Goal: Transaction & Acquisition: Purchase product/service

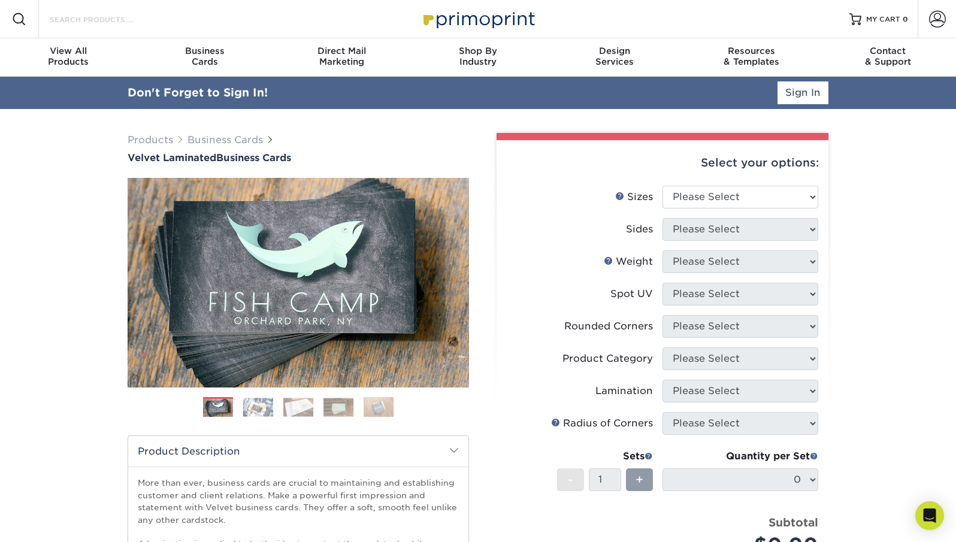
click at [107, 14] on input "Search Products" at bounding box center [107, 19] width 117 height 14
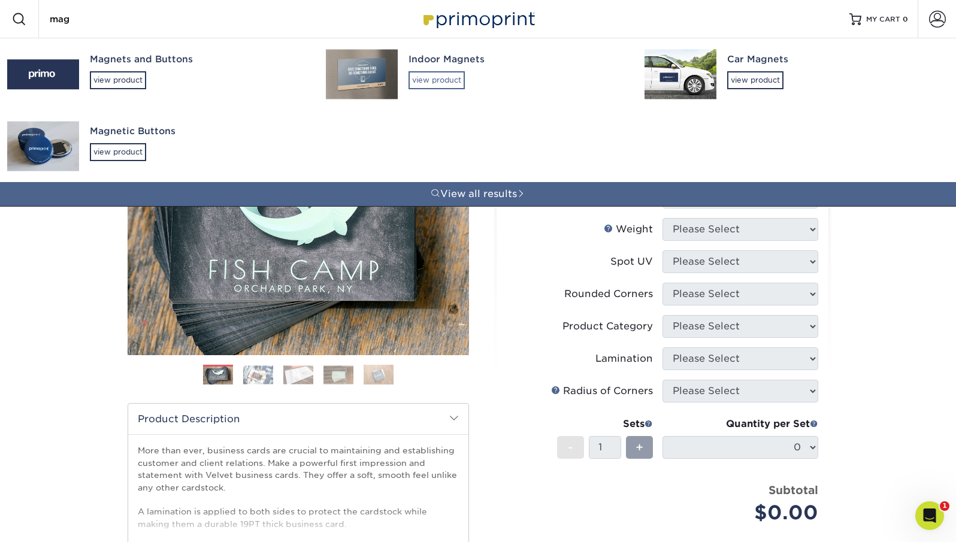
type input "mag"
click at [452, 80] on div "view product" at bounding box center [436, 80] width 56 height 18
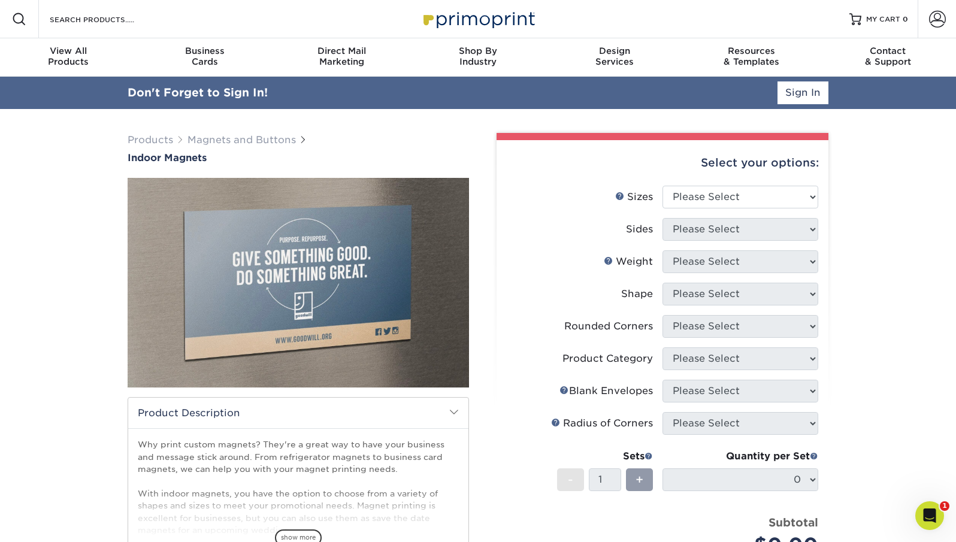
scroll to position [140, 0]
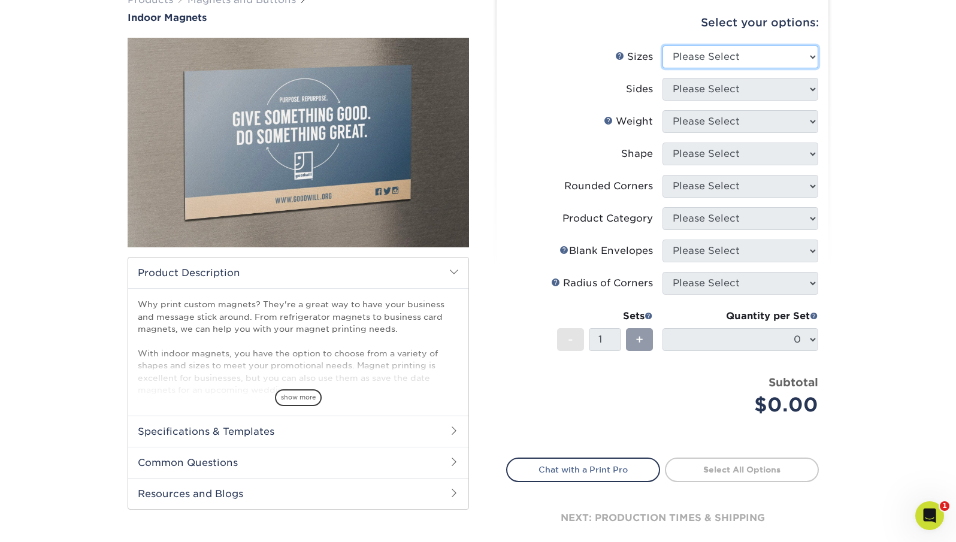
click at [694, 53] on select "Please Select 2" x 3.5" 2.5" x 3.5" 3" x 4" 3.5" x 8.5" 4" x 6" 4" x 7" 4" x 8"…" at bounding box center [740, 57] width 156 height 23
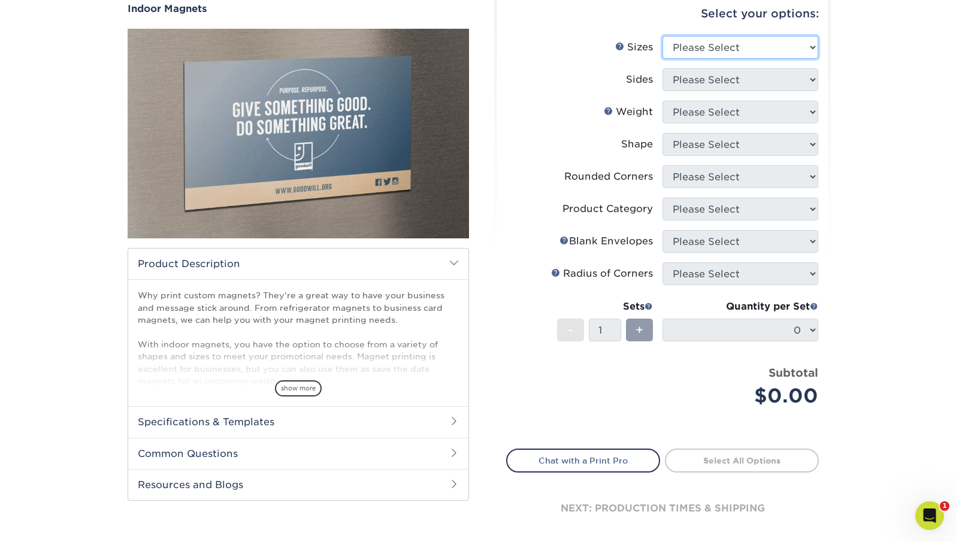
scroll to position [108, 0]
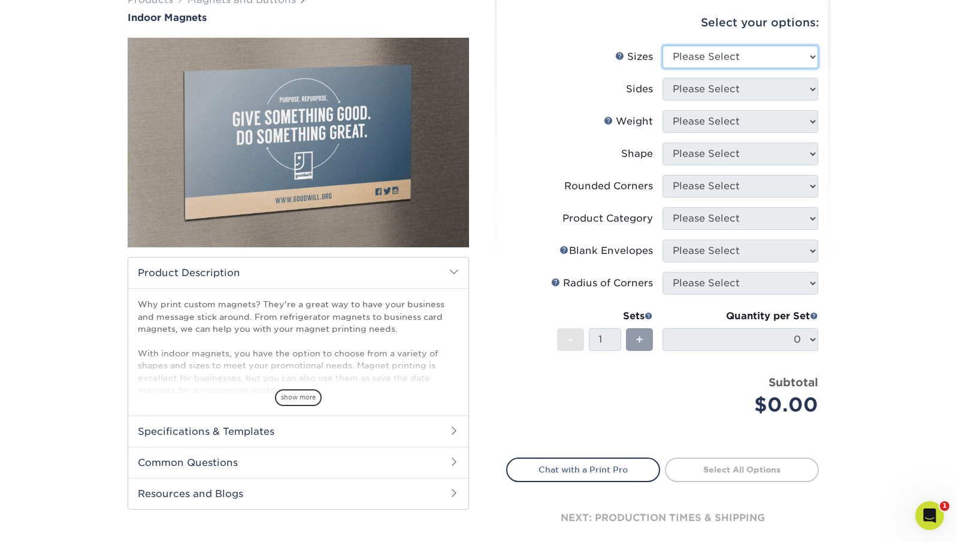
select select "5.00x7.00"
click at [662, 46] on select "Please Select 2" x 3.5" 2.5" x 3.5" 3" x 4" 3.5" x 8.5" 4" x 6" 4" x 7" 4" x 8"…" at bounding box center [740, 57] width 156 height 23
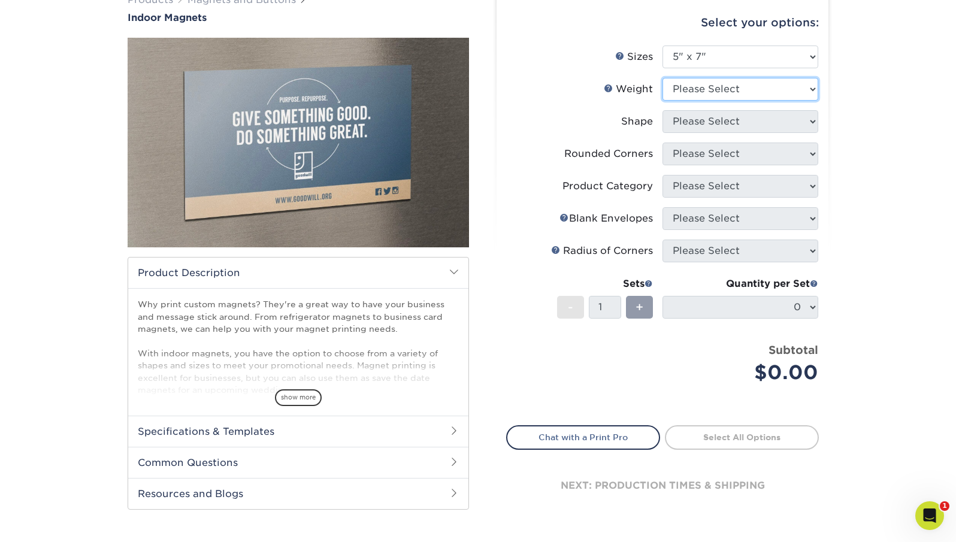
click at [689, 92] on select "Please Select MAGNET" at bounding box center [740, 89] width 156 height 23
select select "MAGNET"
click at [662, 78] on select "Please Select MAGNET" at bounding box center [740, 89] width 156 height 23
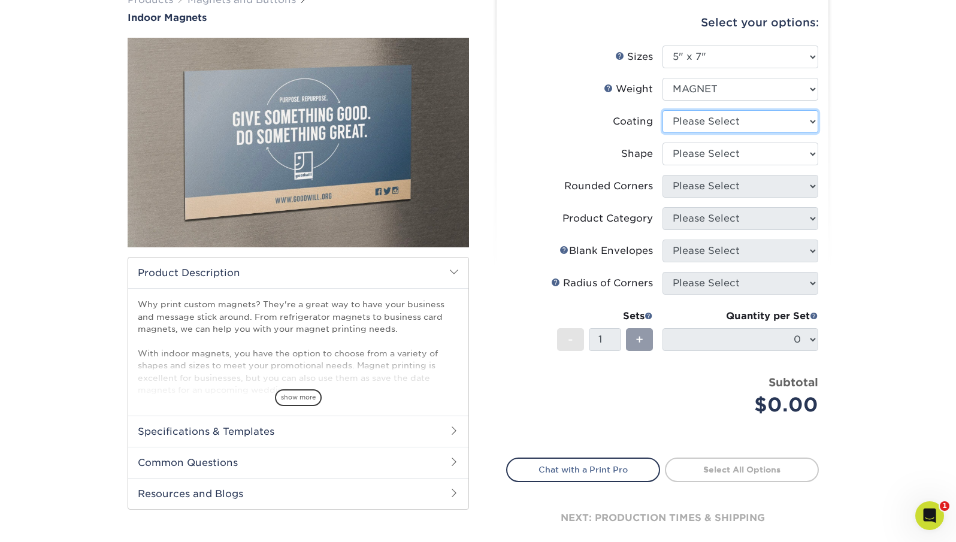
click at [690, 125] on select at bounding box center [740, 121] width 156 height 23
select select "1e8116af-acfc-44b1-83dc-8181aa338834"
click at [662, 110] on select at bounding box center [740, 121] width 156 height 23
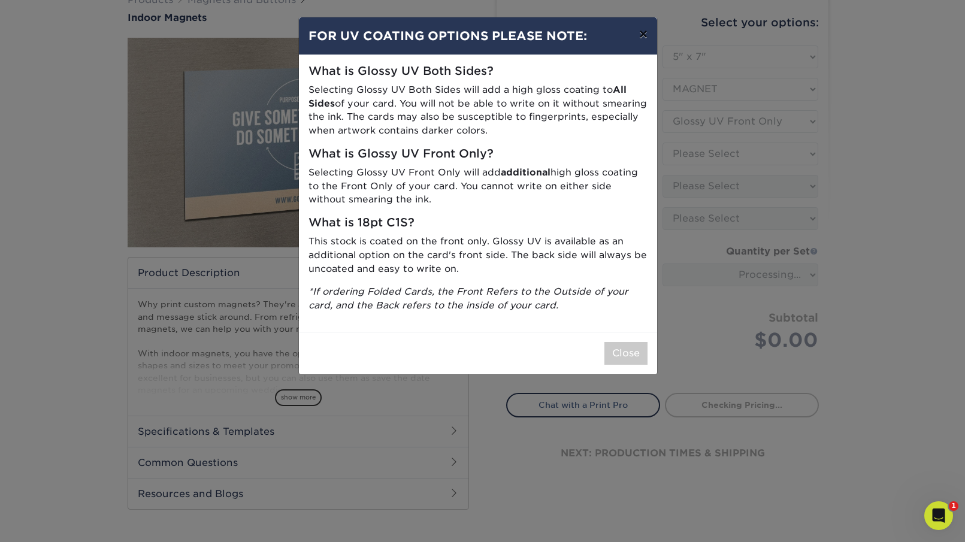
click at [645, 34] on button "×" at bounding box center [643, 34] width 28 height 34
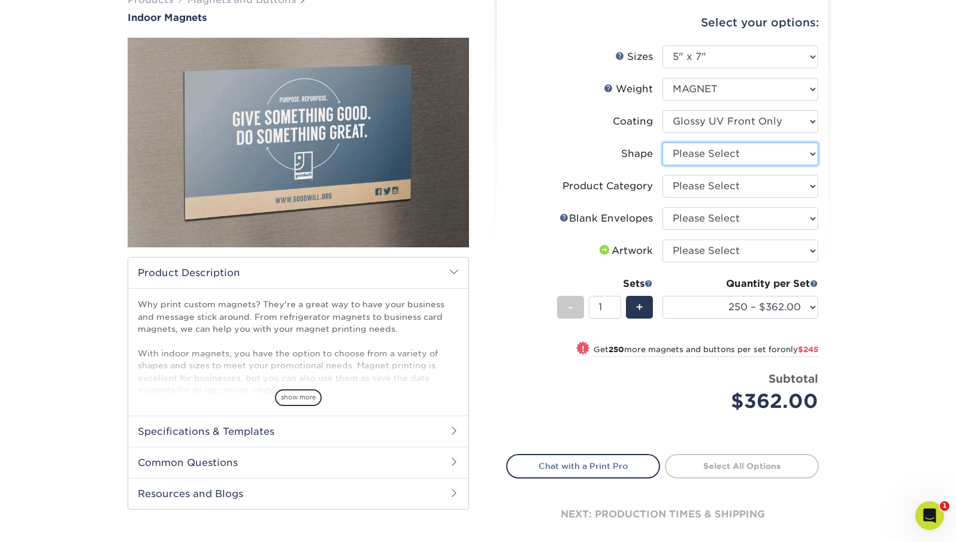
click at [693, 161] on select "Please Select Standard" at bounding box center [740, 154] width 156 height 23
select select "standard"
click at [662, 143] on select "Please Select Standard" at bounding box center [740, 154] width 156 height 23
click at [684, 189] on select "Please Select Announcement Magnets" at bounding box center [740, 186] width 156 height 23
select select "d49b6381-ea4f-4327-bc76-99beb740417d"
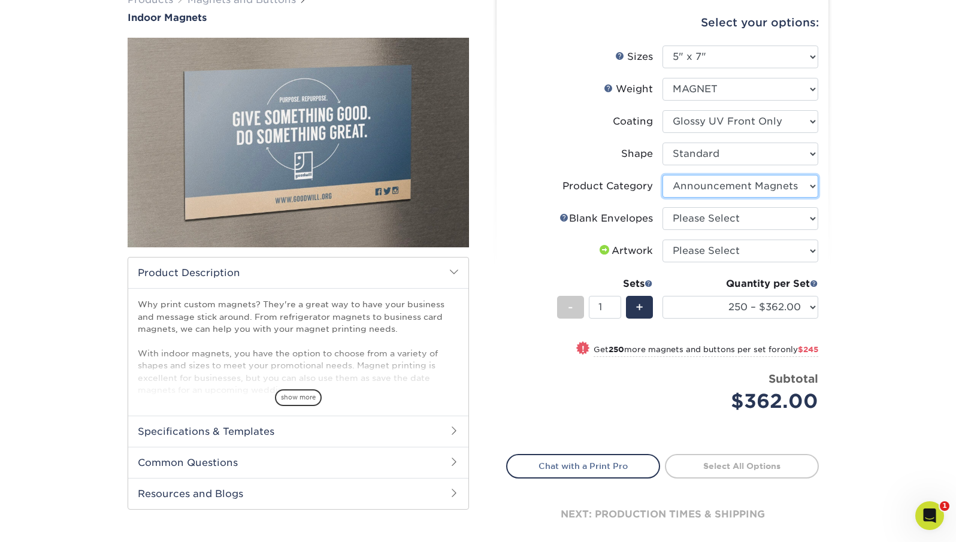
click at [662, 175] on select "Please Select Announcement Magnets" at bounding box center [740, 186] width 156 height 23
click at [710, 216] on select "Please Select No Blank Envelopes Yes 2000 Envelopes A7 Yes 250 Envelopes A7 Yes…" at bounding box center [740, 218] width 156 height 23
select select "9f137334-7cf0-4a73-8a74-a4df662606ea"
click at [662, 207] on select "Please Select No Blank Envelopes Yes 2000 Envelopes A7 Yes 250 Envelopes A7 Yes…" at bounding box center [740, 218] width 156 height 23
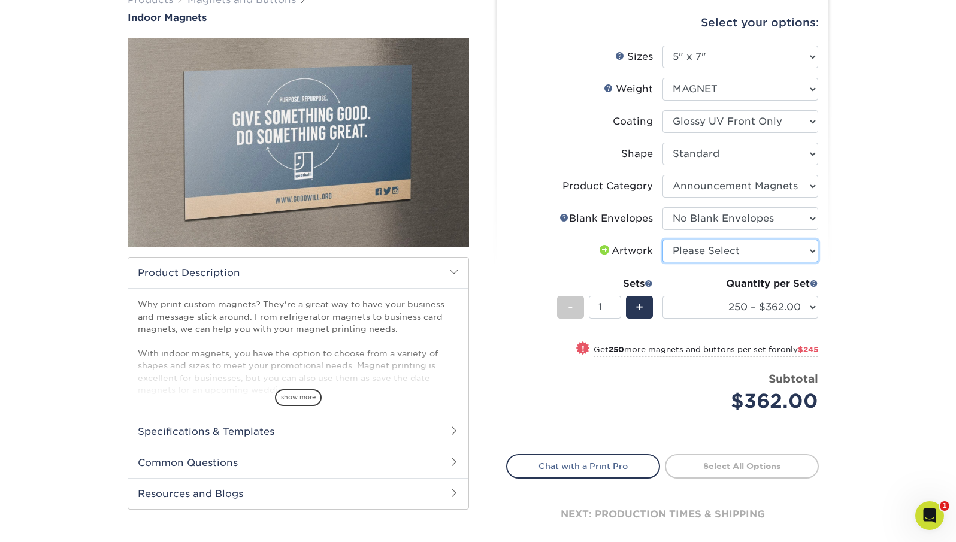
click at [697, 254] on select "Please Select I will upload files I need a design - $50" at bounding box center [740, 251] width 156 height 23
select select "upload"
click at [662, 240] on select "Please Select I will upload files I need a design - $50" at bounding box center [740, 251] width 156 height 23
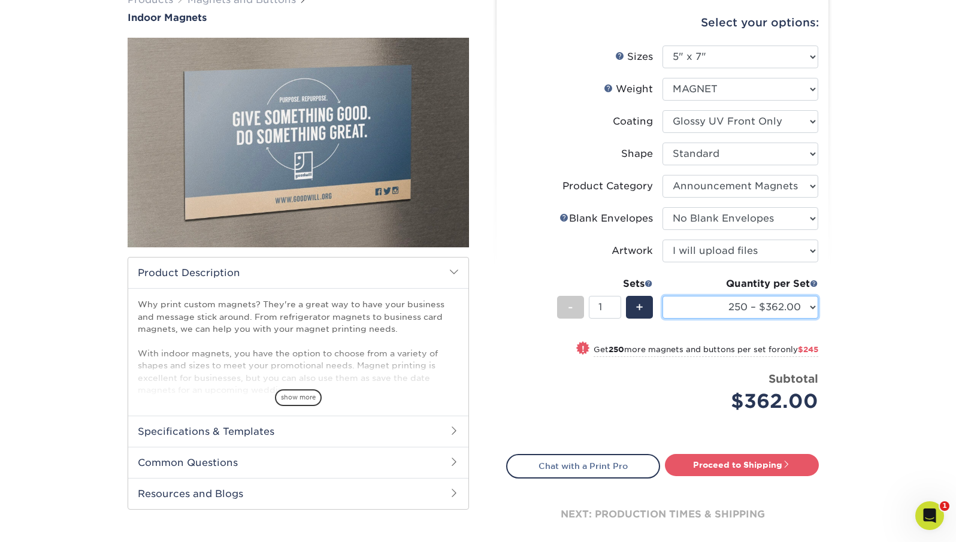
click at [759, 310] on select "250 – $362.00 500 – $607.00 1000 – $1100.00 2000 – $2153.00 5000 – $4981.00" at bounding box center [740, 307] width 156 height 23
click at [780, 309] on select "250 – $362.00 500 – $607.00 1000 – $1100.00 2000 – $2153.00 5000 – $4981.00" at bounding box center [740, 307] width 156 height 23
click at [662, 296] on select "250 – $362.00 500 – $607.00 1000 – $1100.00 2000 – $2153.00 5000 – $4981.00" at bounding box center [740, 307] width 156 height 23
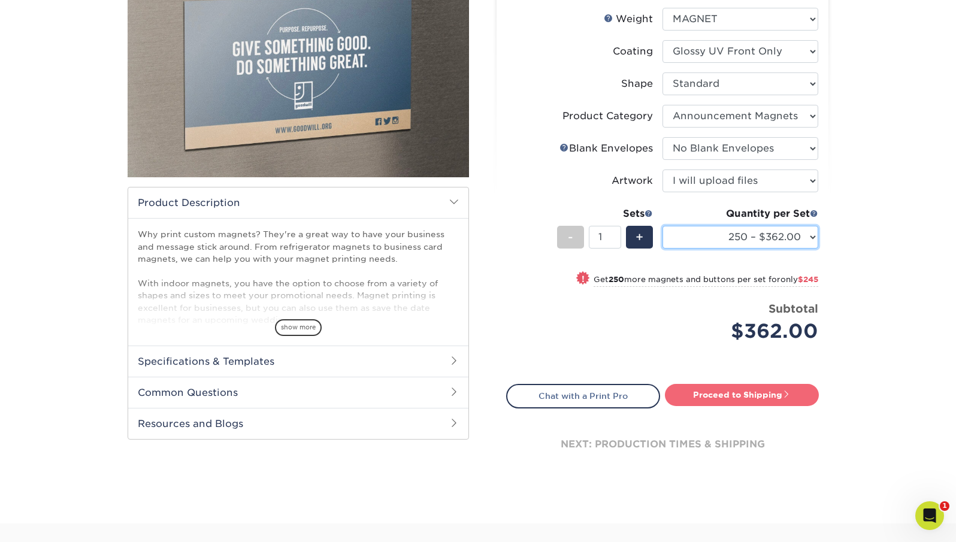
scroll to position [187, 0]
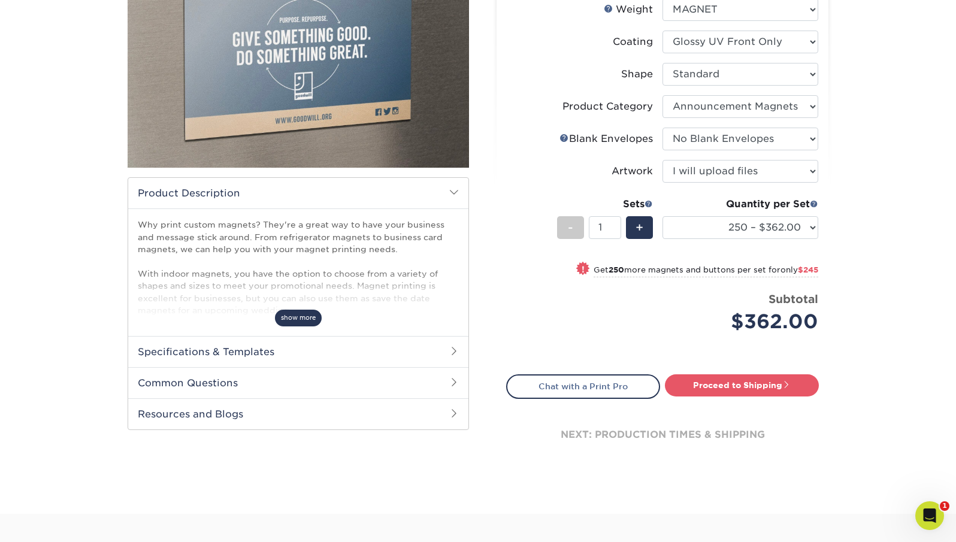
click at [307, 314] on span "show more" at bounding box center [298, 318] width 47 height 16
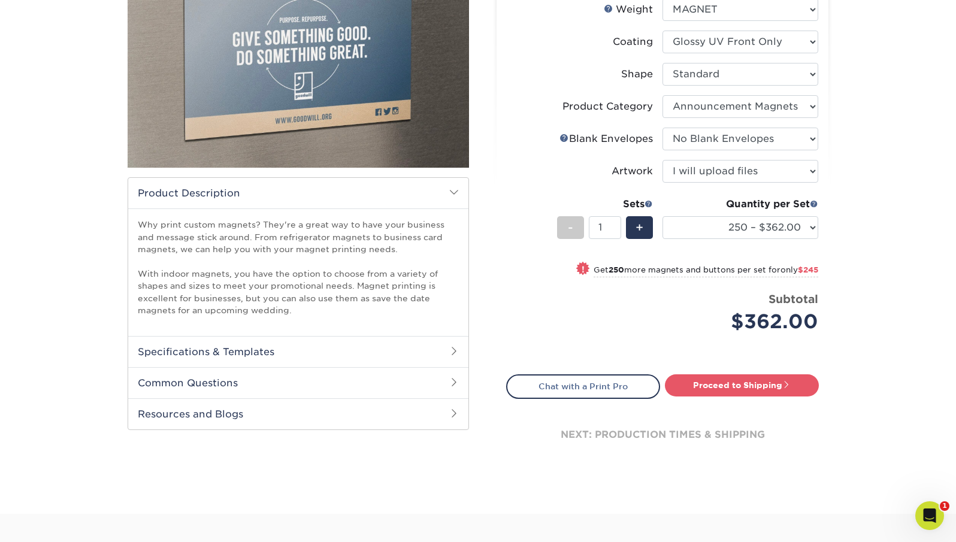
click at [244, 360] on h2 "Specifications & Templates" at bounding box center [298, 351] width 340 height 31
click at [220, 422] on h2 "Common Questions" at bounding box center [298, 422] width 340 height 31
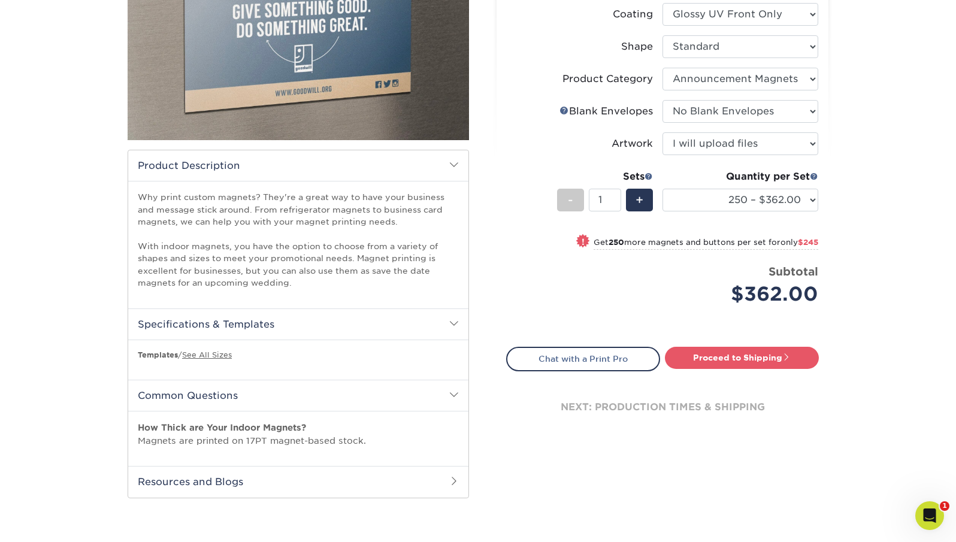
click at [253, 483] on h2 "Resources and Blogs" at bounding box center [298, 481] width 340 height 31
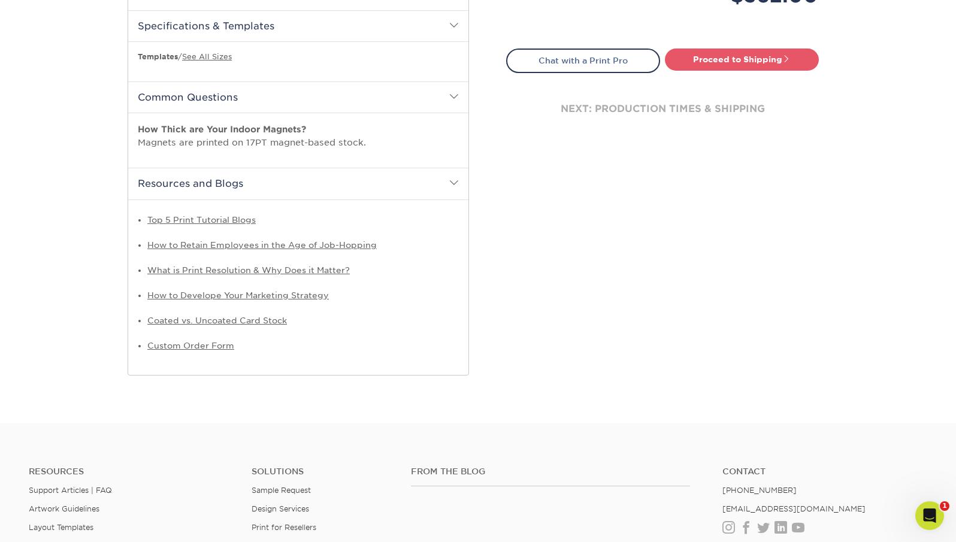
scroll to position [528, 0]
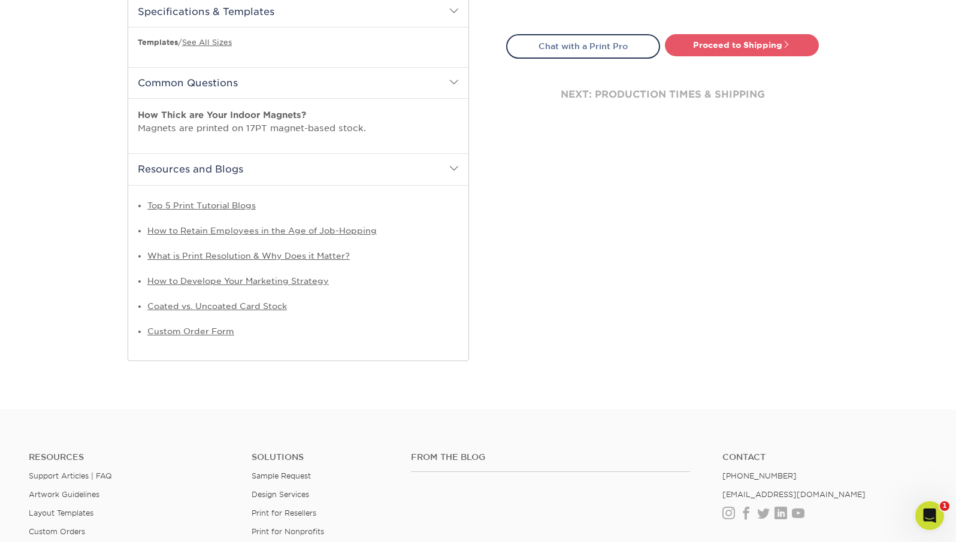
click at [727, 44] on link "Proceed to Shipping" at bounding box center [742, 45] width 154 height 22
type input "Set 1"
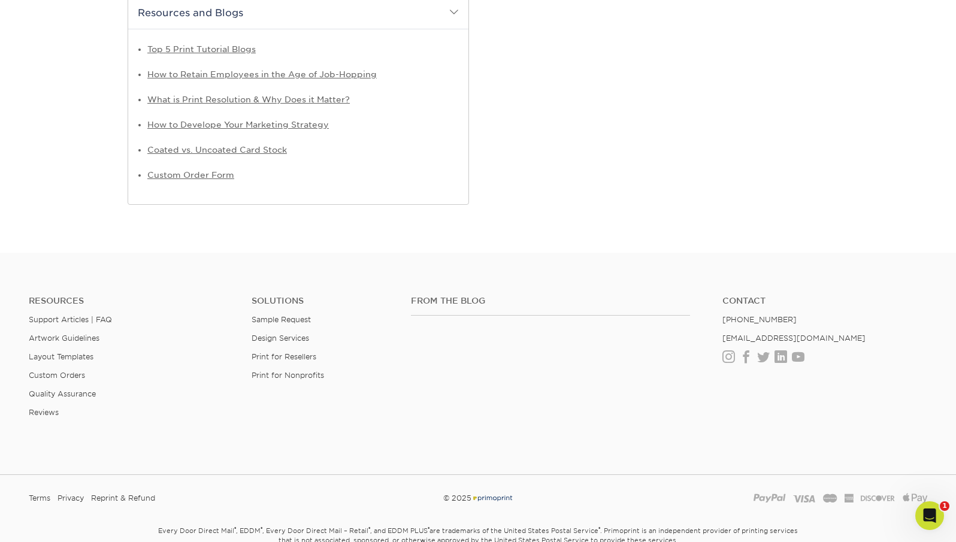
select select "751bed2c-c5d4-4811-be2e-1f232e3f2cea"
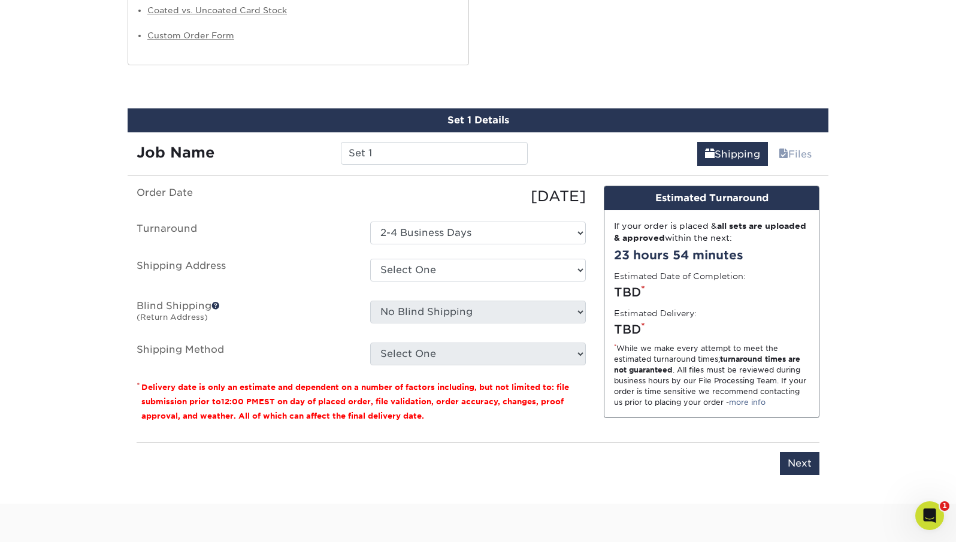
scroll to position [830, 0]
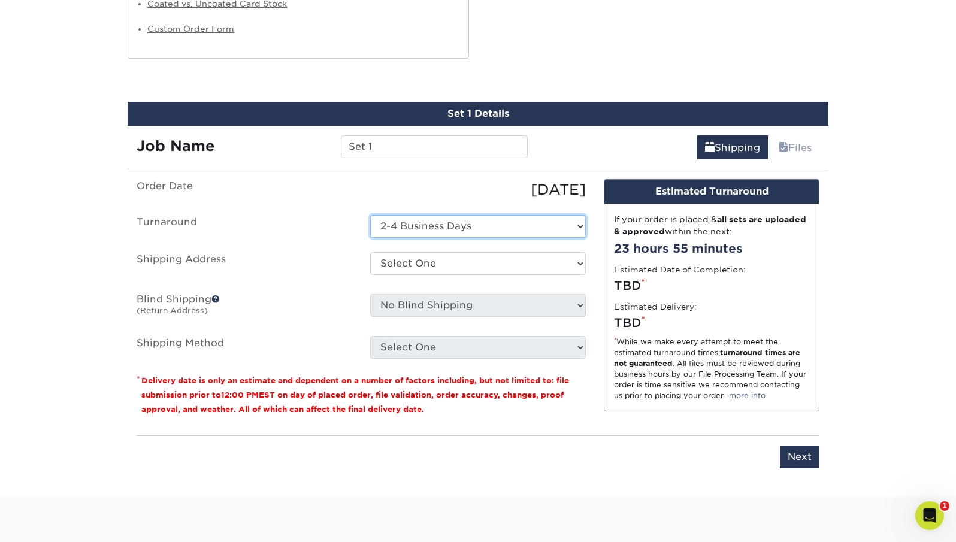
click at [431, 229] on select "Select One 2-4 Business Days" at bounding box center [478, 226] width 216 height 23
click at [370, 215] on select "Select One 2-4 Business Days" at bounding box center [478, 226] width 216 height 23
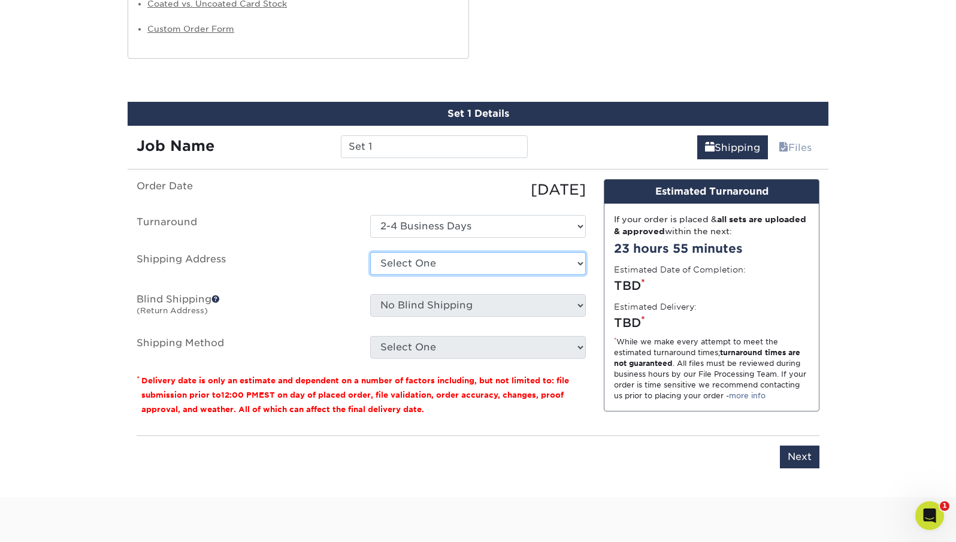
click at [419, 256] on select "Select One + Add New Address - Login" at bounding box center [478, 263] width 216 height 23
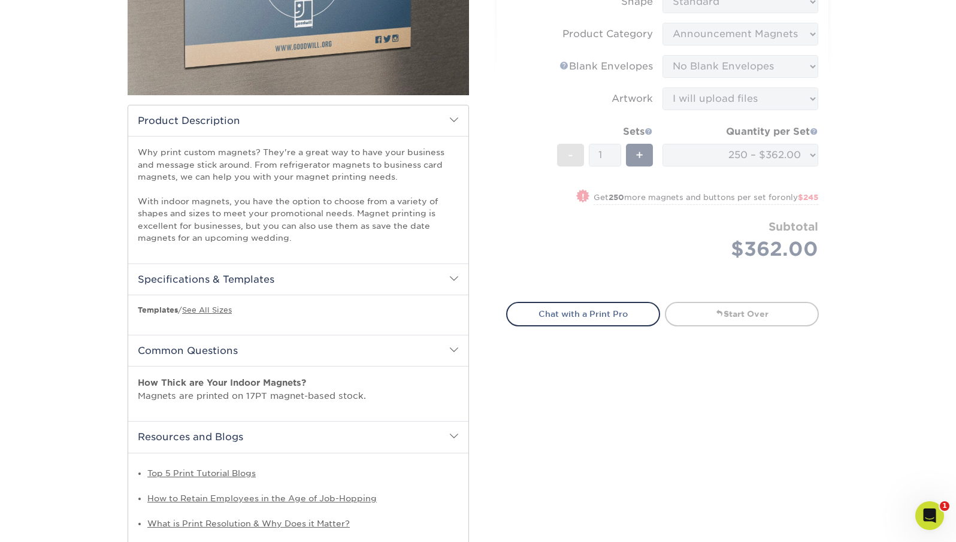
scroll to position [0, 0]
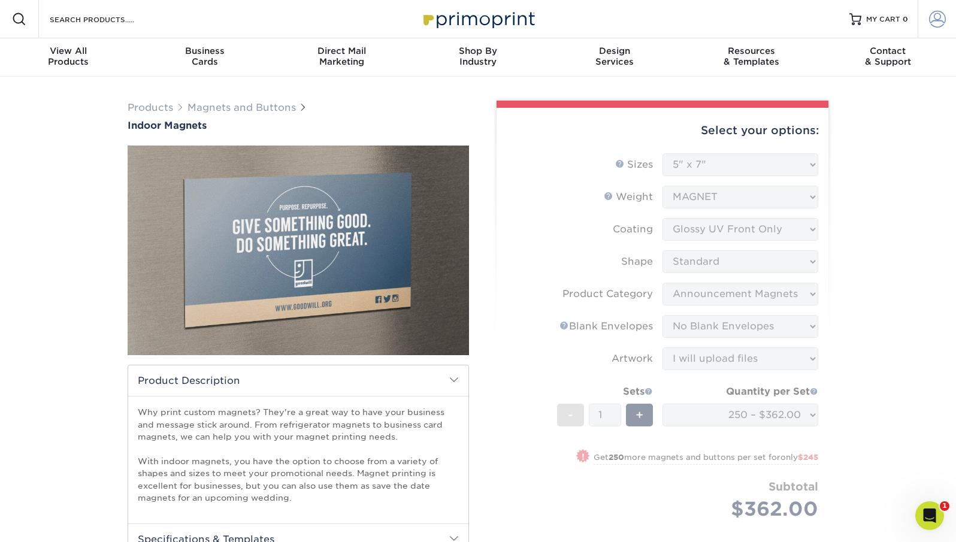
click at [919, 22] on link "Account" at bounding box center [936, 19] width 38 height 38
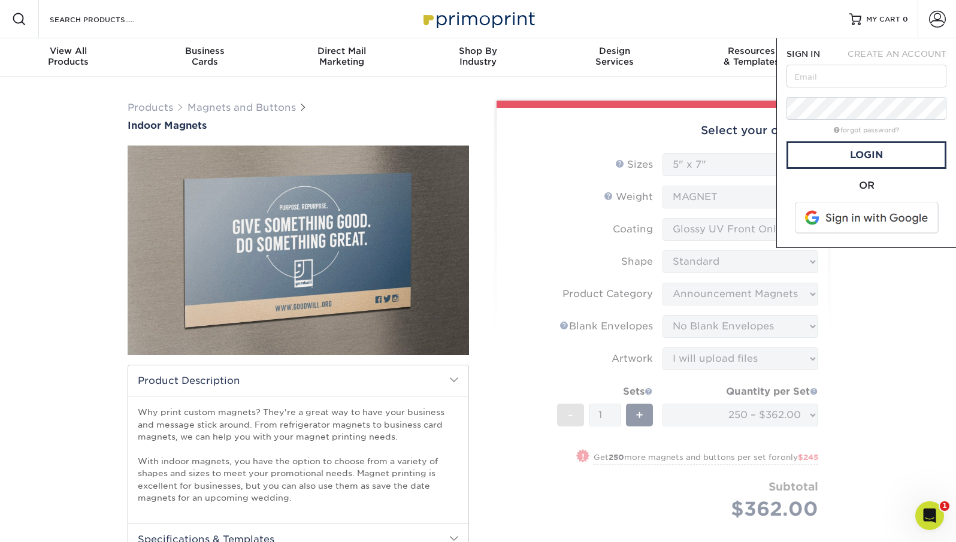
click at [882, 209] on span at bounding box center [867, 217] width 153 height 31
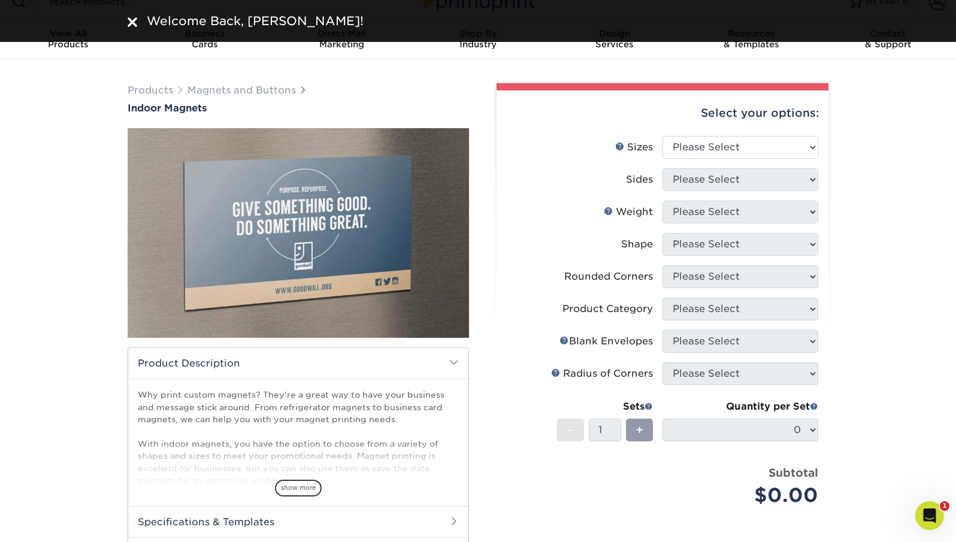
scroll to position [19, 0]
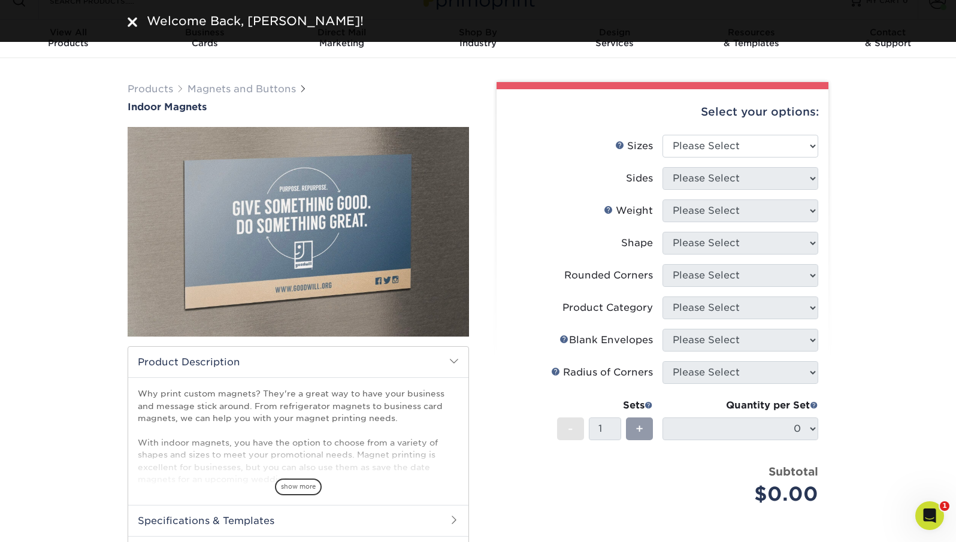
click at [704, 132] on div "Select your options:" at bounding box center [662, 112] width 313 height 46
click at [703, 141] on select "Please Select 2" x 3.5" 2.5" x 3.5" 3" x 4" 3.5" x 8.5" 4" x 6" 4" x 7" 4" x 8"…" at bounding box center [740, 146] width 156 height 23
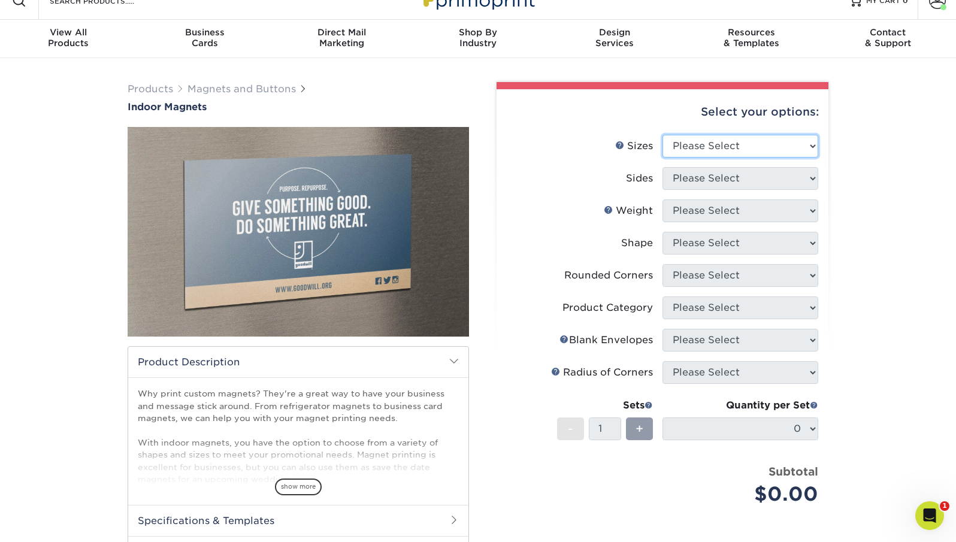
select select "5.00x7.00"
click at [662, 135] on select "Please Select 2" x 3.5" 2.5" x 3.5" 3" x 4" 3.5" x 8.5" 4" x 6" 4" x 7" 4" x 8"…" at bounding box center [740, 146] width 156 height 23
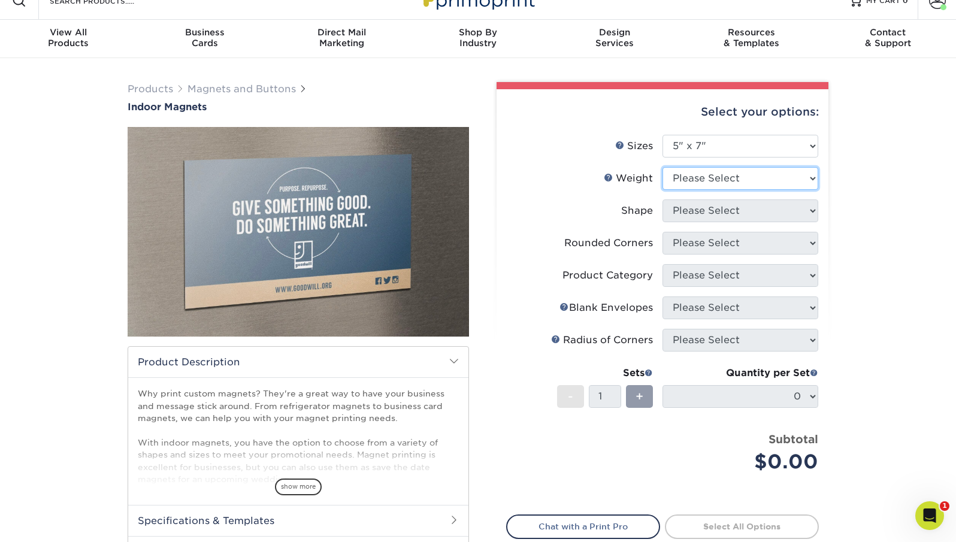
click at [680, 189] on select "Please Select MAGNET" at bounding box center [740, 178] width 156 height 23
select select "MAGNET"
click at [662, 167] on select "Please Select MAGNET" at bounding box center [740, 178] width 156 height 23
click at [0, 0] on select at bounding box center [0, 0] width 0 height 0
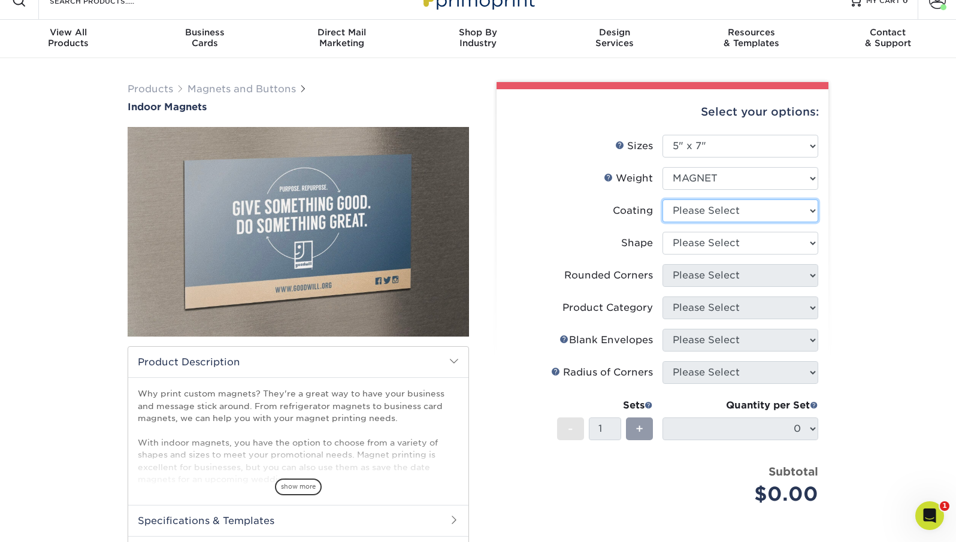
select select "1e8116af-acfc-44b1-83dc-8181aa338834"
click at [662, 199] on select at bounding box center [740, 210] width 156 height 23
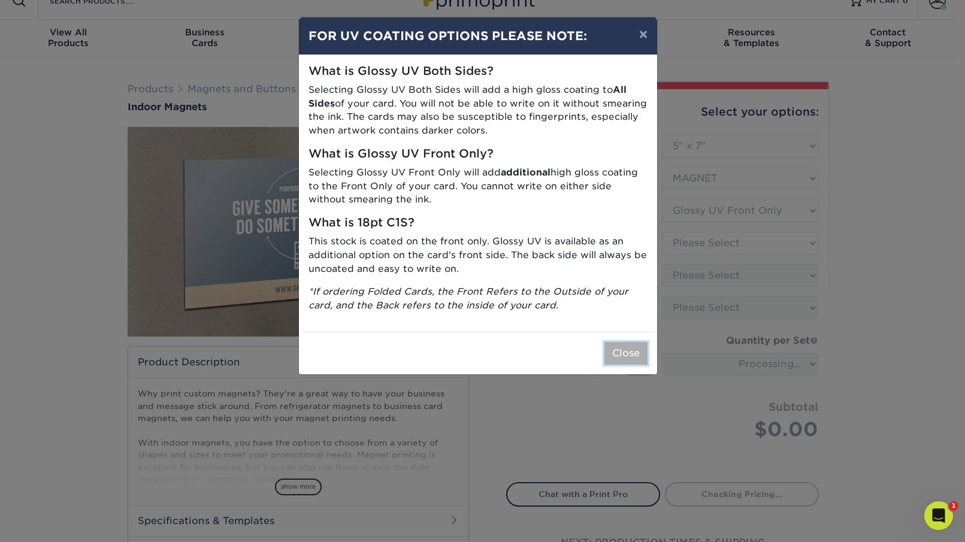
click at [616, 357] on button "Close" at bounding box center [625, 353] width 43 height 23
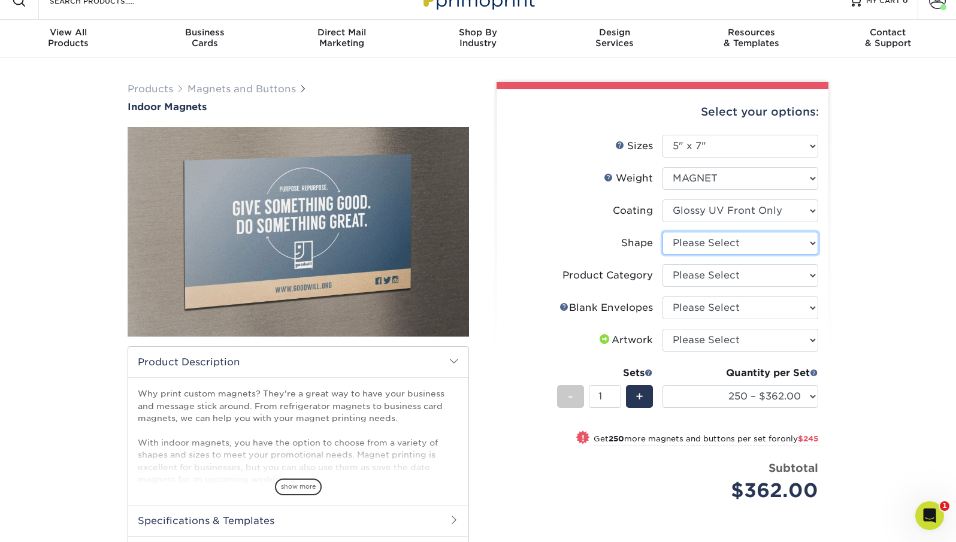
click at [686, 243] on select "Please Select Standard" at bounding box center [740, 243] width 156 height 23
select select "standard"
click at [662, 232] on select "Please Select Standard" at bounding box center [740, 243] width 156 height 23
click at [695, 277] on select "Please Select Announcement Magnets" at bounding box center [740, 275] width 156 height 23
select select "d49b6381-ea4f-4327-bc76-99beb740417d"
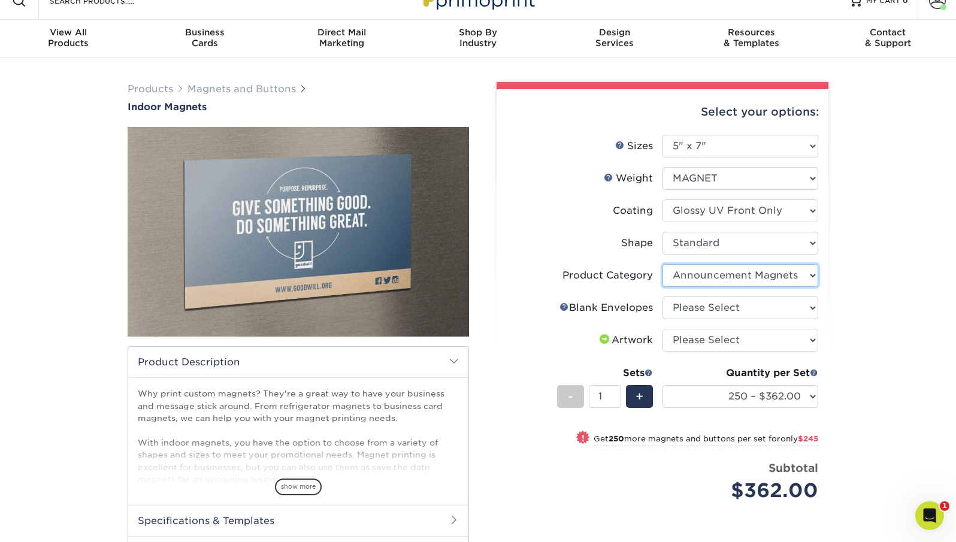
click at [662, 264] on select "Please Select Announcement Magnets" at bounding box center [740, 275] width 156 height 23
click at [693, 308] on select "Please Select No Blank Envelopes Yes 2000 Envelopes A7 Yes 250 Envelopes A7 Yes…" at bounding box center [740, 307] width 156 height 23
select select "9f137334-7cf0-4a73-8a74-a4df662606ea"
click at [662, 296] on select "Please Select No Blank Envelopes Yes 2000 Envelopes A7 Yes 250 Envelopes A7 Yes…" at bounding box center [740, 307] width 156 height 23
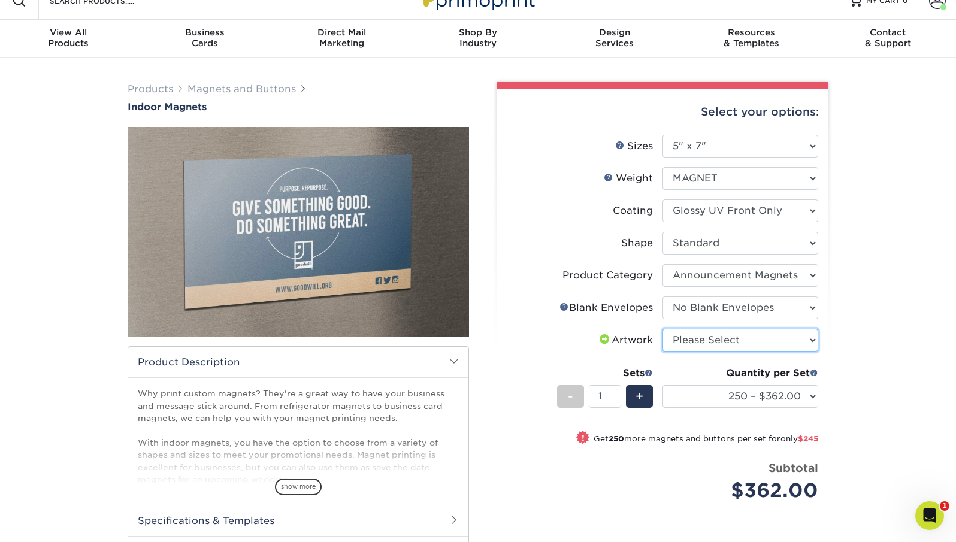
click at [692, 335] on select "Please Select I will upload files I need a design - $50" at bounding box center [740, 340] width 156 height 23
select select "upload"
click at [662, 329] on select "Please Select I will upload files I need a design - $50" at bounding box center [740, 340] width 156 height 23
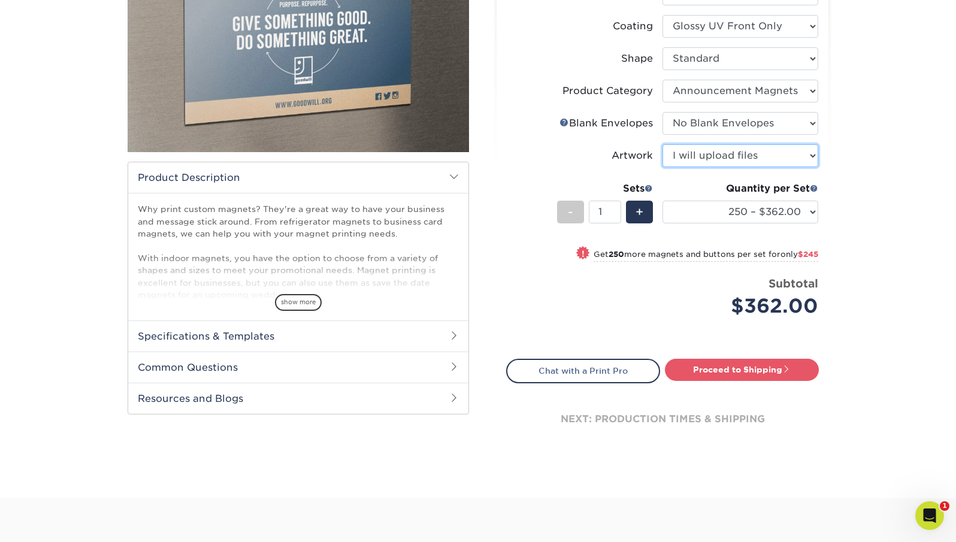
scroll to position [204, 0]
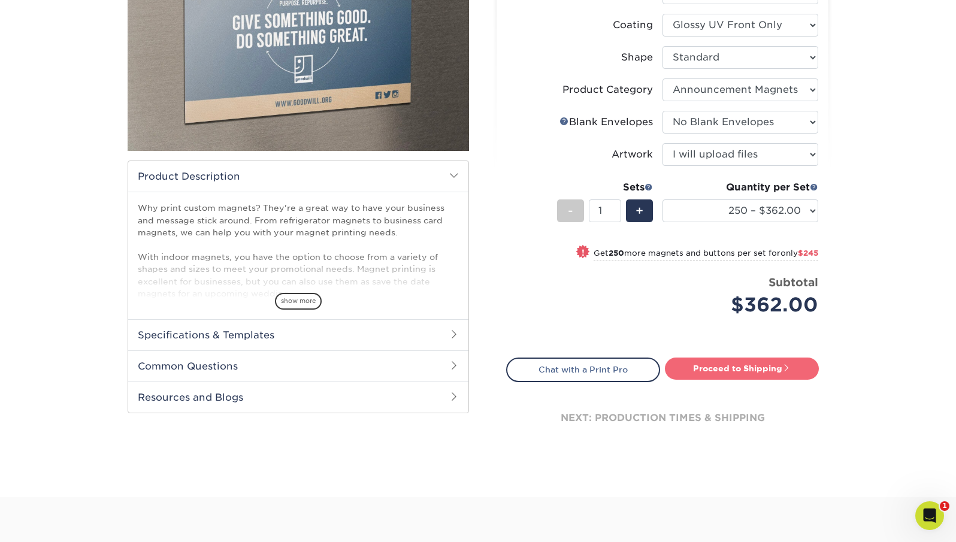
click at [736, 368] on link "Proceed to Shipping" at bounding box center [742, 369] width 154 height 22
type input "Set 1"
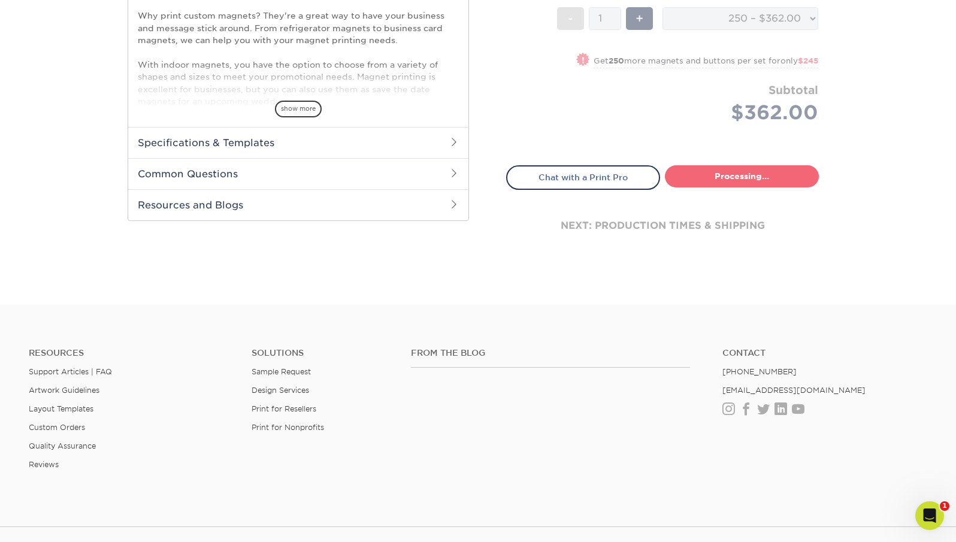
select select "751bed2c-c5d4-4811-be2e-1f232e3f2cea"
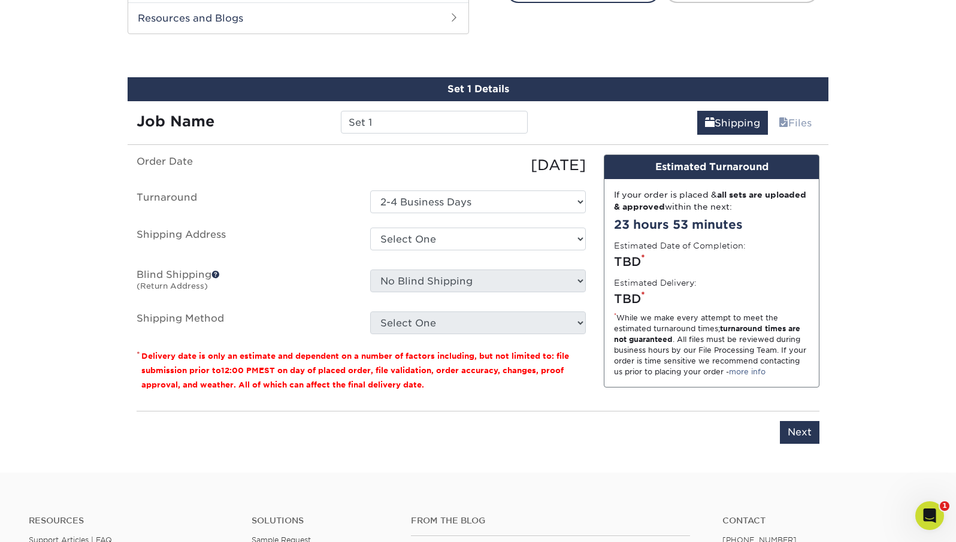
scroll to position [595, 0]
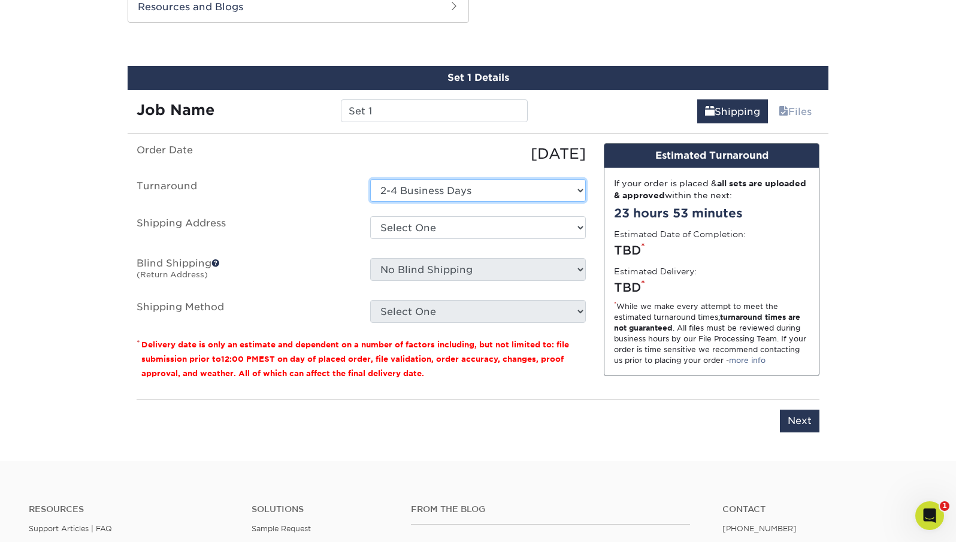
click at [498, 199] on select "Select One 2-4 Business Days" at bounding box center [478, 190] width 216 height 23
click at [370, 179] on select "Select One 2-4 Business Days" at bounding box center [478, 190] width 216 height 23
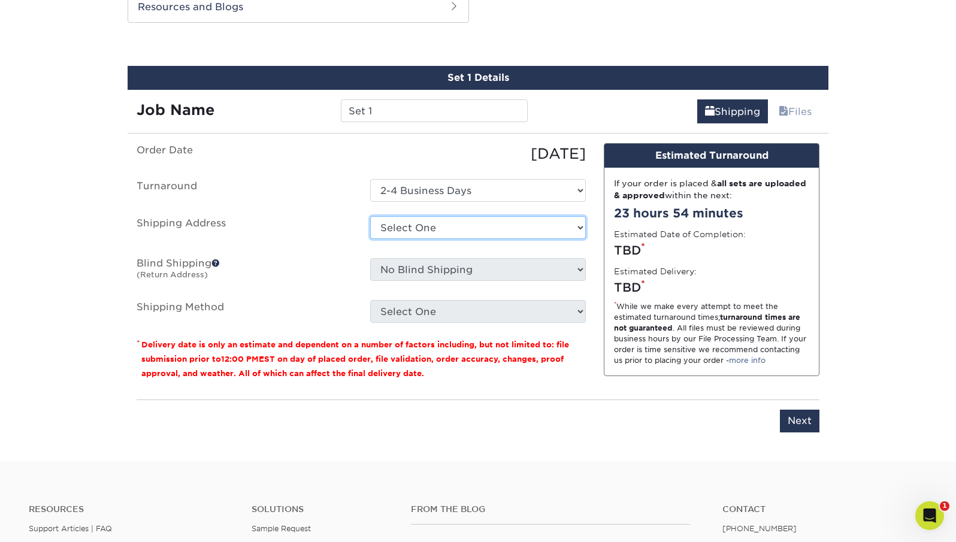
click at [492, 222] on select "Select One Dan McBrearty Business Cards Dave Bravman Business Cards Kadesh Whit…" at bounding box center [478, 227] width 216 height 23
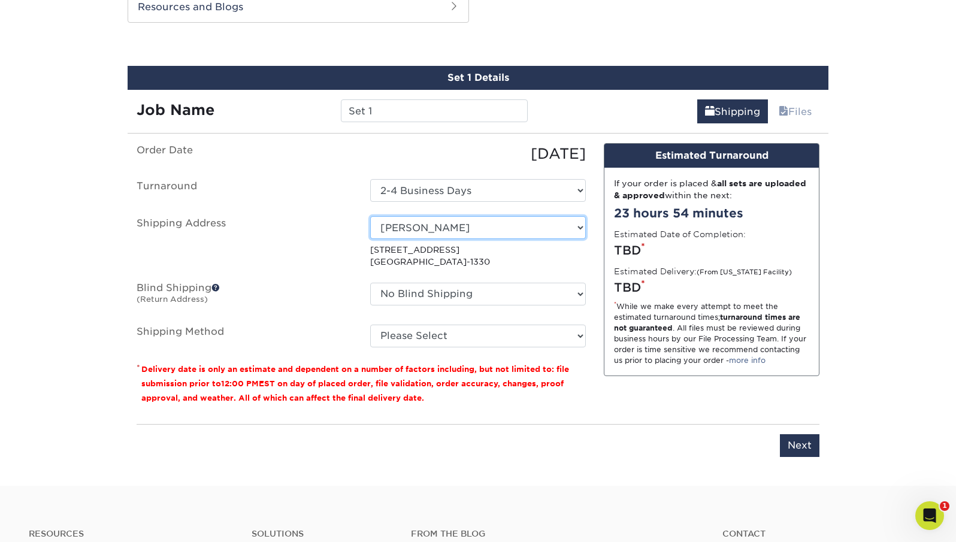
click at [574, 224] on select "Select One Dan McBrearty Business Cards Dave Bravman Business Cards Kadesh Whit…" at bounding box center [478, 227] width 216 height 23
select select "275521"
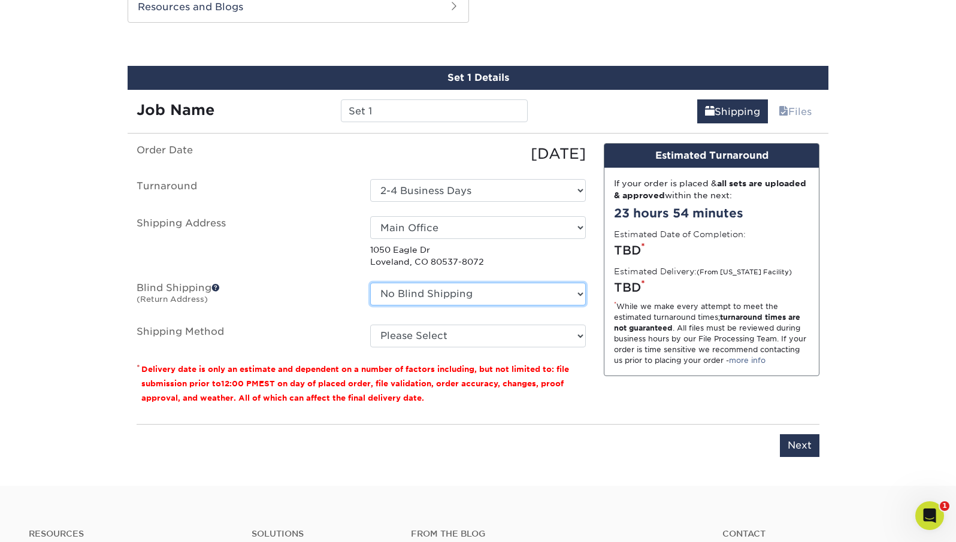
click at [417, 292] on select "No Blind Shipping Dan McBrearty Business Cards Dave Bravman Business Cards Kade…" at bounding box center [478, 294] width 216 height 23
select select "275521"
click at [370, 283] on select "No Blind Shipping Dan McBrearty Business Cards Dave Bravman Business Cards Kade…" at bounding box center [478, 294] width 216 height 23
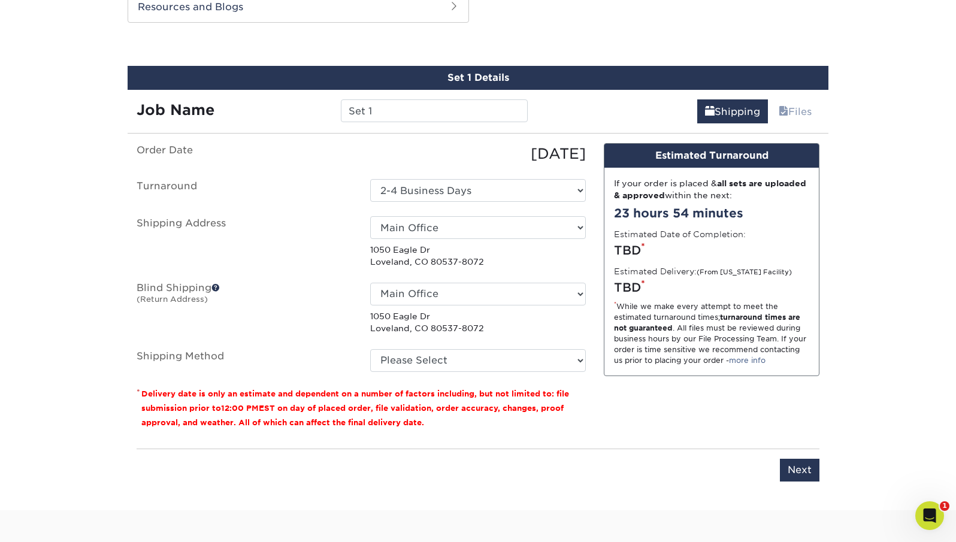
click at [446, 377] on fieldset "Order Date 10/07/2025 Turnaround Select One 2-4 Business Days Shipping Address …" at bounding box center [361, 264] width 449 height 243
click at [444, 365] on select "Please Select Ground Shipping (+$15.98) 3 Day Shipping Service (+$25.46) 2 Day …" at bounding box center [478, 360] width 216 height 23
click at [370, 349] on select "Please Select Ground Shipping (+$15.98) 3 Day Shipping Service (+$25.46) 2 Day …" at bounding box center [478, 360] width 216 height 23
click at [654, 413] on div "Design Estimated Turnaround If your order is placed & all sets are uploaded & a…" at bounding box center [712, 291] width 234 height 296
click at [675, 289] on div "Thursday, Oct 16th *" at bounding box center [711, 287] width 195 height 18
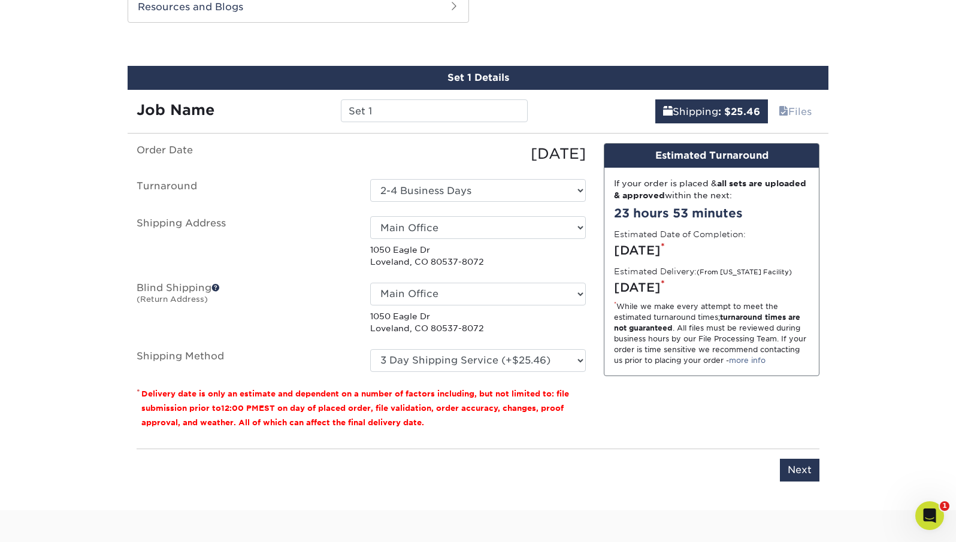
click at [675, 289] on div "Thursday, Oct 16th *" at bounding box center [711, 287] width 195 height 18
click at [473, 365] on select "Please Select Ground Shipping (+$15.98) 3 Day Shipping Service (+$25.46) 2 Day …" at bounding box center [478, 360] width 216 height 23
select select "02"
click at [370, 349] on select "Please Select Ground Shipping (+$15.98) 3 Day Shipping Service (+$25.46) 2 Day …" at bounding box center [478, 360] width 216 height 23
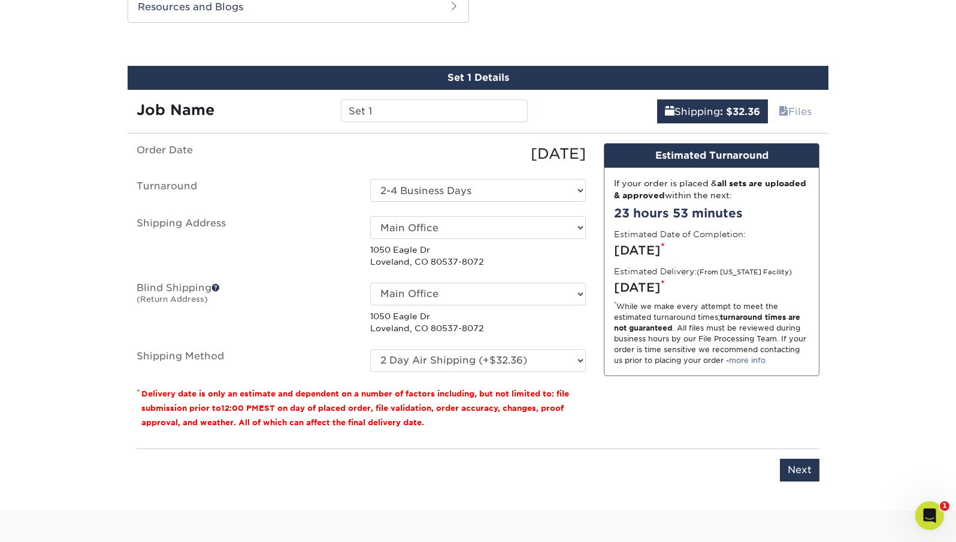
click at [721, 433] on div "Design Estimated Turnaround If your order is placed & all sets are uploaded & a…" at bounding box center [712, 291] width 234 height 296
drag, startPoint x: 742, startPoint y: 292, endPoint x: 621, endPoint y: 287, distance: 121.1
click at [621, 287] on div "Wednesday, Oct 15th *" at bounding box center [711, 287] width 195 height 18
click at [726, 287] on div "Wednesday, Oct 15th *" at bounding box center [711, 287] width 195 height 18
drag, startPoint x: 748, startPoint y: 287, endPoint x: 620, endPoint y: 280, distance: 128.4
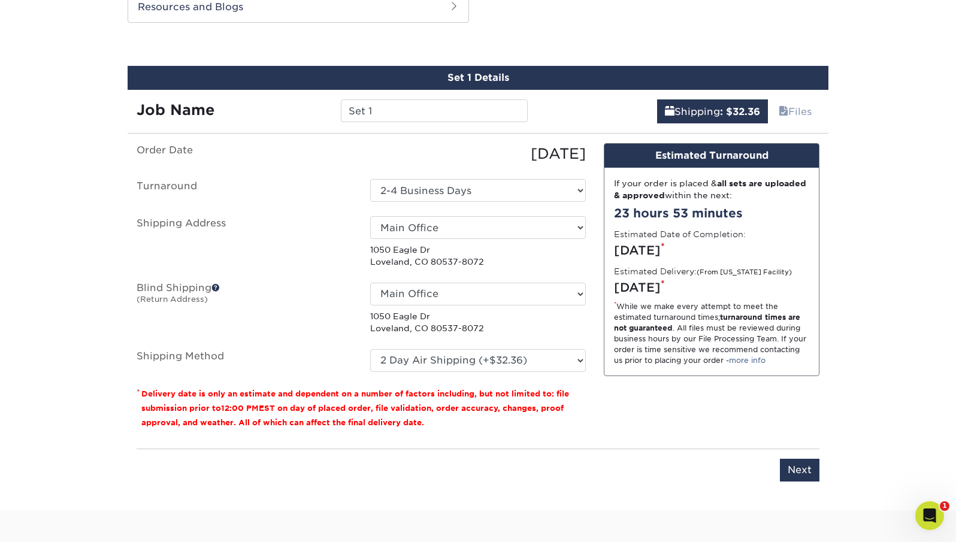
click at [620, 287] on div "Wednesday, Oct 15th *" at bounding box center [711, 287] width 195 height 18
drag, startPoint x: 721, startPoint y: 246, endPoint x: 637, endPoint y: 247, distance: 84.4
click at [637, 247] on div "Monday, Oct 13th *" at bounding box center [711, 250] width 195 height 18
click at [817, 473] on input "Next" at bounding box center [800, 470] width 40 height 23
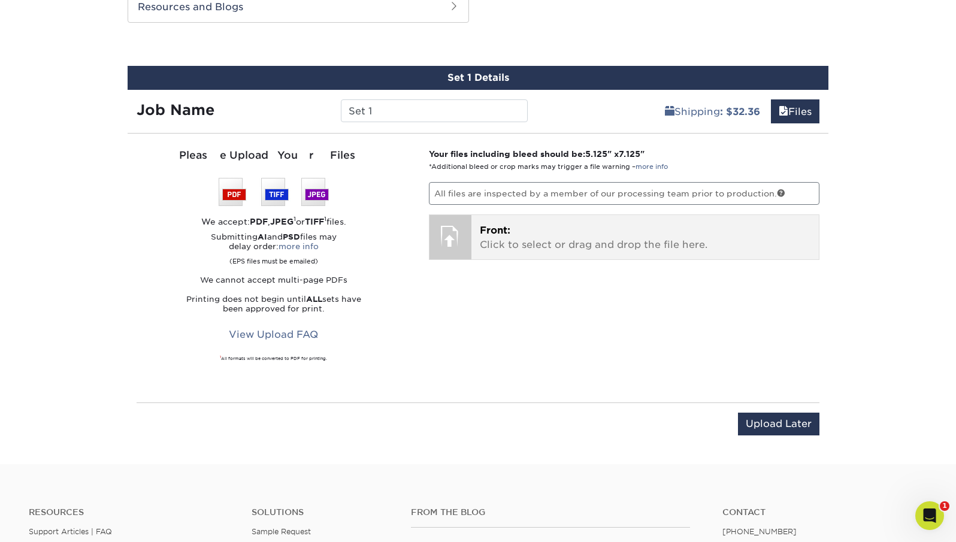
click at [475, 239] on div "Front: Click to select or drag and drop the file here. Choose file" at bounding box center [645, 237] width 348 height 44
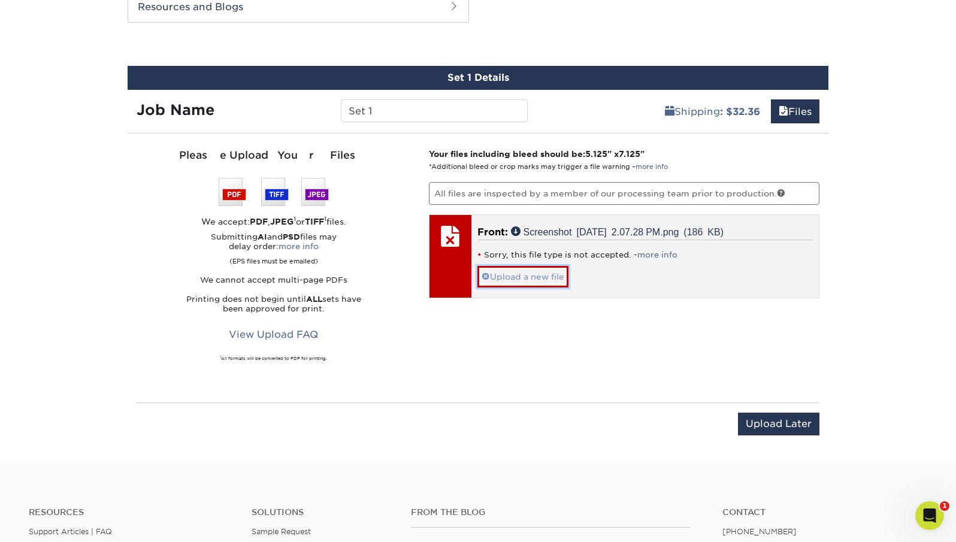
click at [498, 275] on link "Upload a new file" at bounding box center [522, 276] width 91 height 21
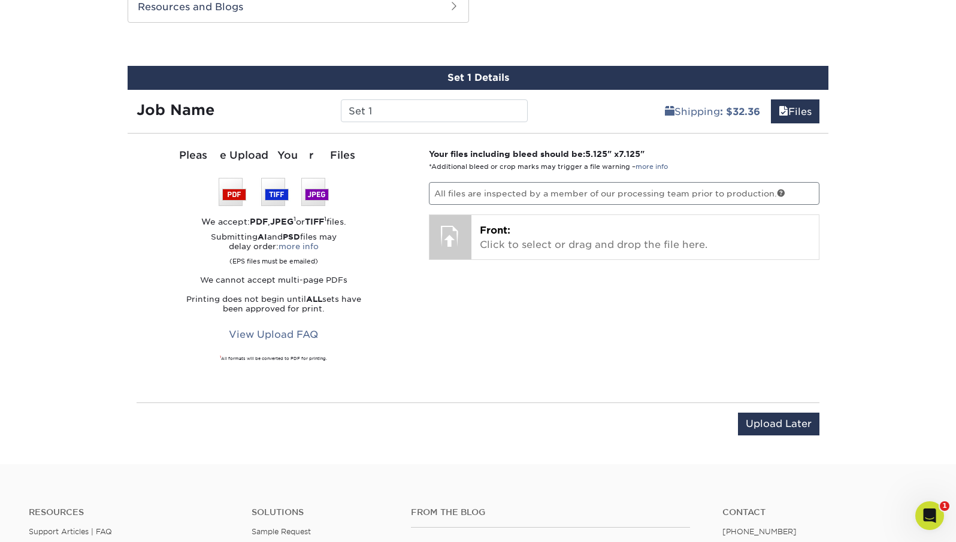
click at [490, 322] on div "Your files including bleed should be: 5.125 " x 7.125 " *Additional bleed or cr…" at bounding box center [624, 268] width 409 height 240
click at [792, 113] on link "Files" at bounding box center [795, 111] width 49 height 24
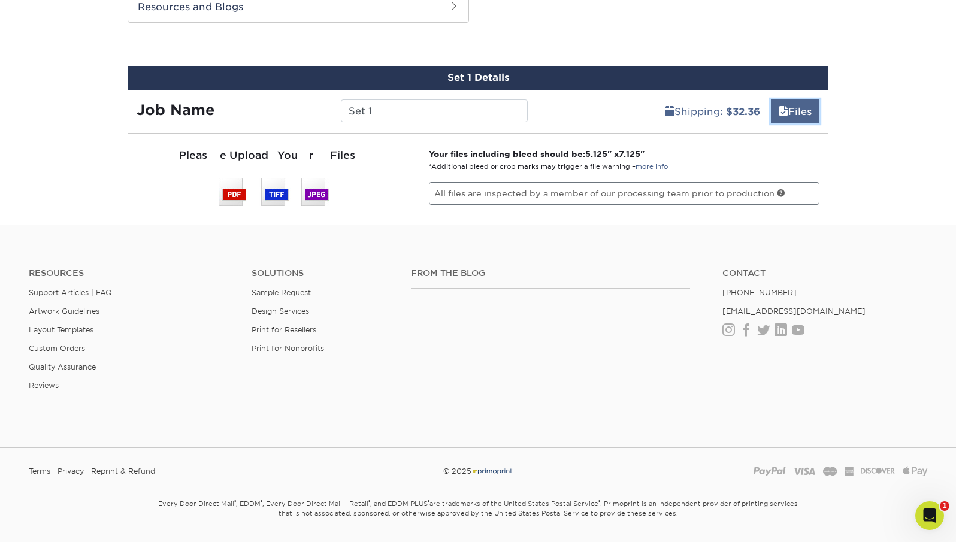
scroll to position [551, 0]
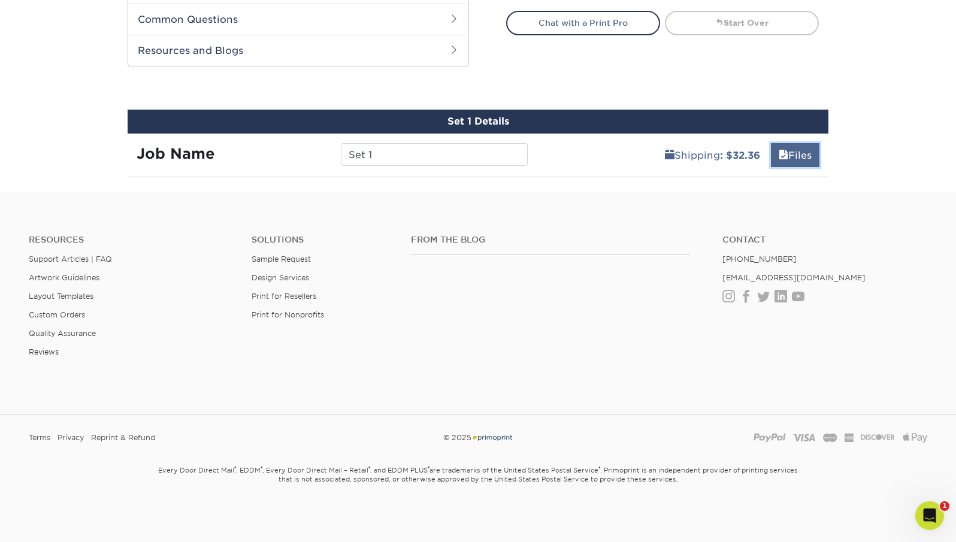
click at [801, 155] on link "Files" at bounding box center [795, 155] width 49 height 24
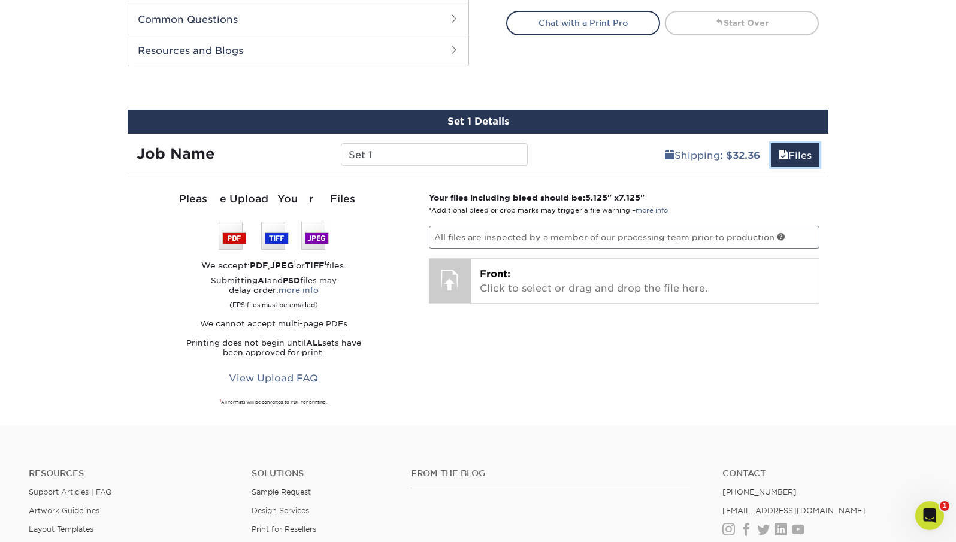
scroll to position [595, 0]
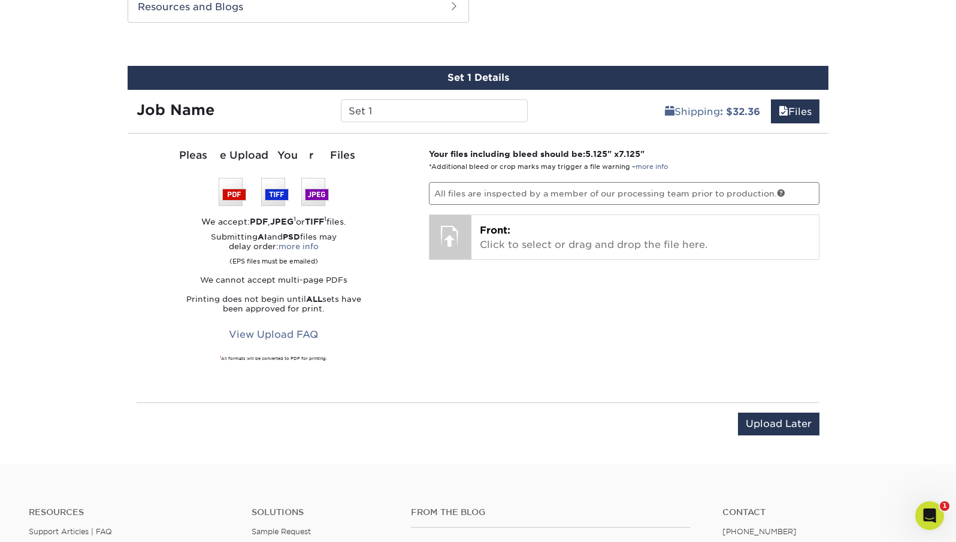
click at [325, 148] on div "Please Upload Your Files" at bounding box center [274, 156] width 274 height 16
click at [325, 147] on div "Please Upload Your Files We accept: PDF , JPEG 1 or TIFF 1 files. Submitting AI…" at bounding box center [478, 268] width 701 height 250
click at [294, 338] on link "View Upload FAQ" at bounding box center [273, 334] width 105 height 23
click at [615, 355] on div "Your files including bleed should be: 5.125 " x 7.125 " *Additional bleed or cr…" at bounding box center [624, 268] width 409 height 240
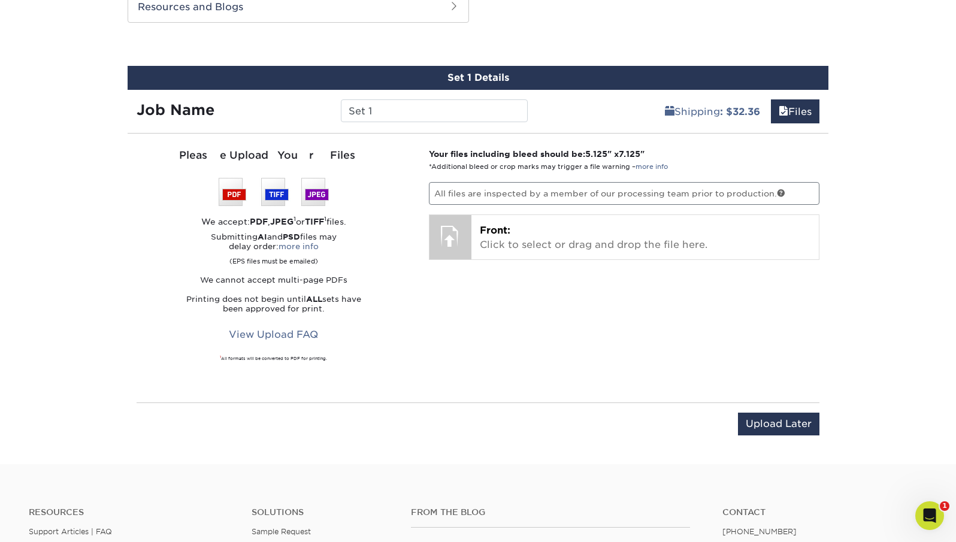
click at [301, 156] on div "Please Upload Your Files" at bounding box center [274, 156] width 274 height 16
click at [398, 272] on div "Submitting AI and PSD files may delay order: more info (EPS files must be email…" at bounding box center [274, 272] width 274 height 81
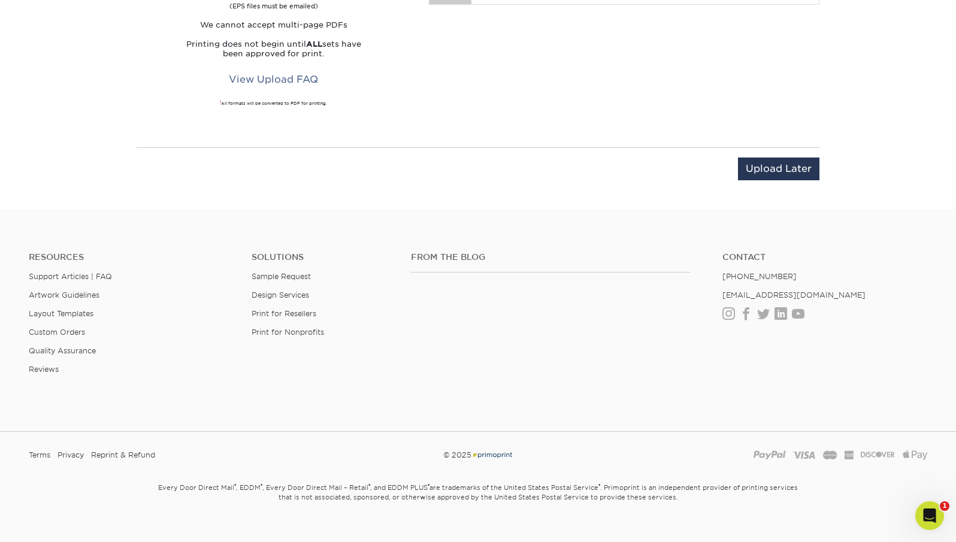
scroll to position [855, 0]
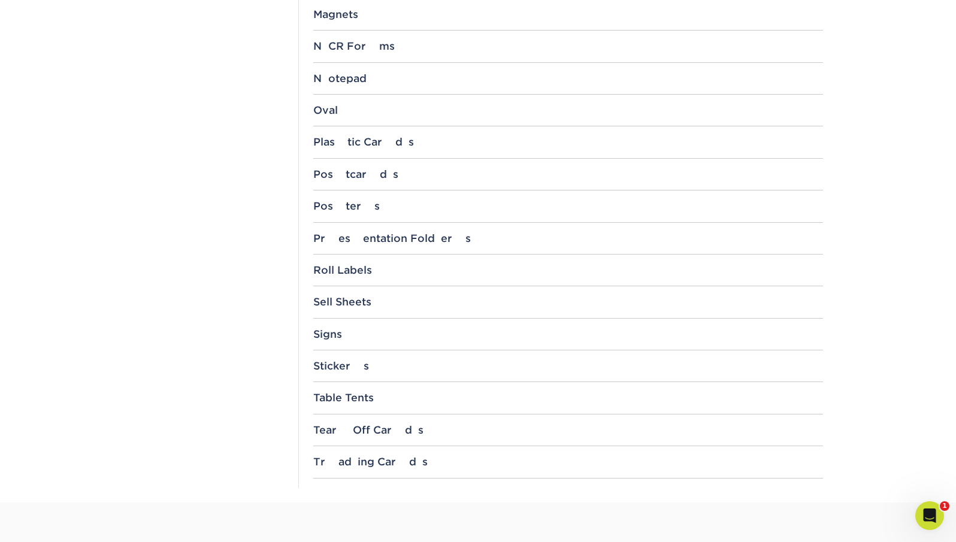
scroll to position [1162, 0]
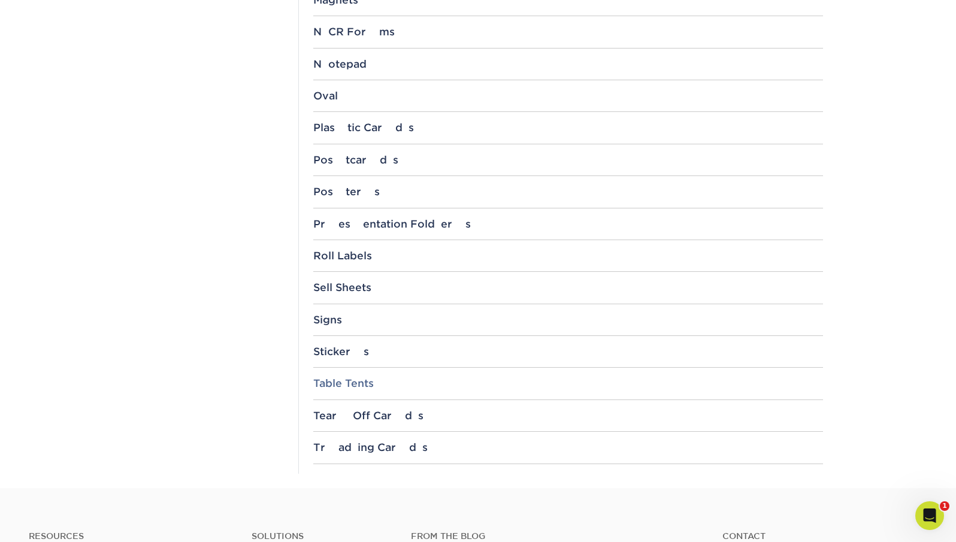
click at [352, 380] on div "Table Tents" at bounding box center [568, 383] width 510 height 12
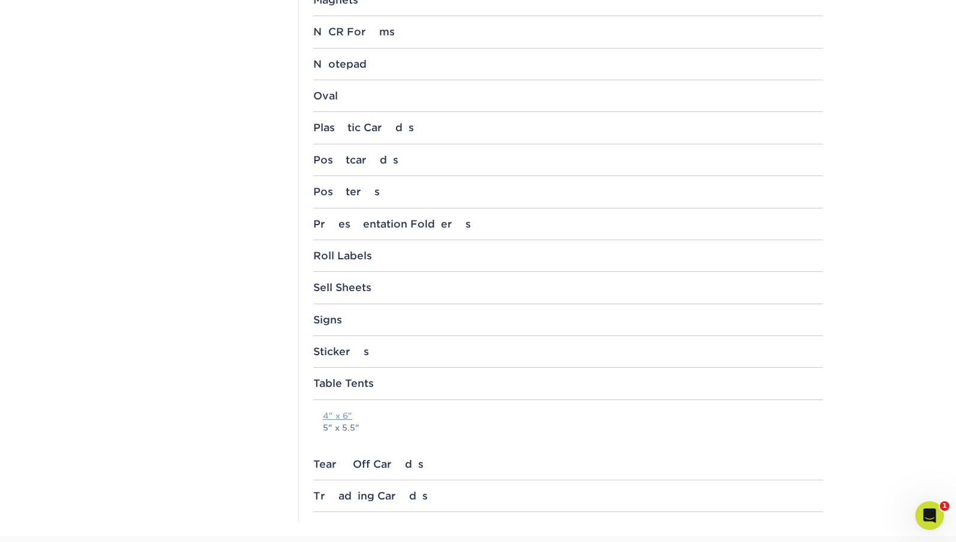
click at [339, 419] on link "4" x 6"" at bounding box center [337, 416] width 29 height 10
click at [343, 355] on div "Stickers" at bounding box center [568, 352] width 510 height 12
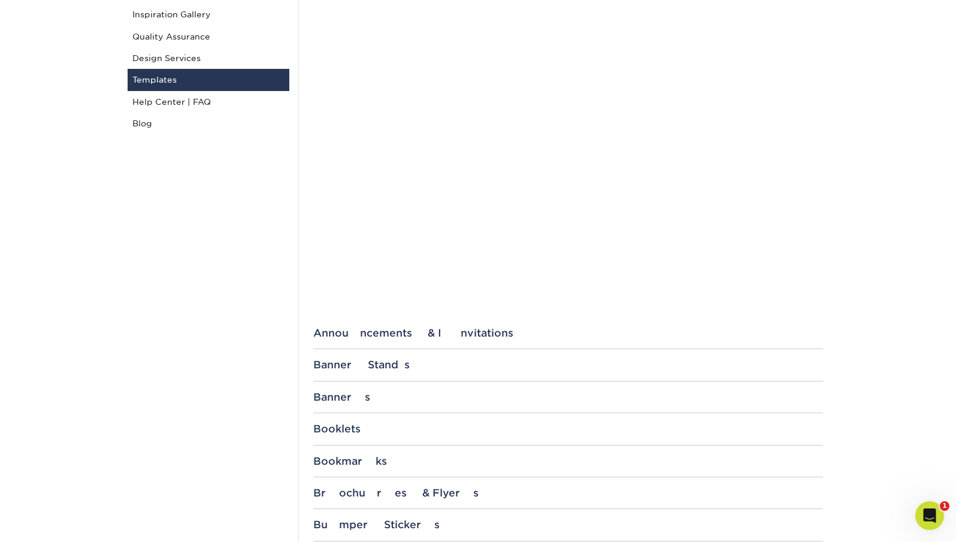
scroll to position [0, 0]
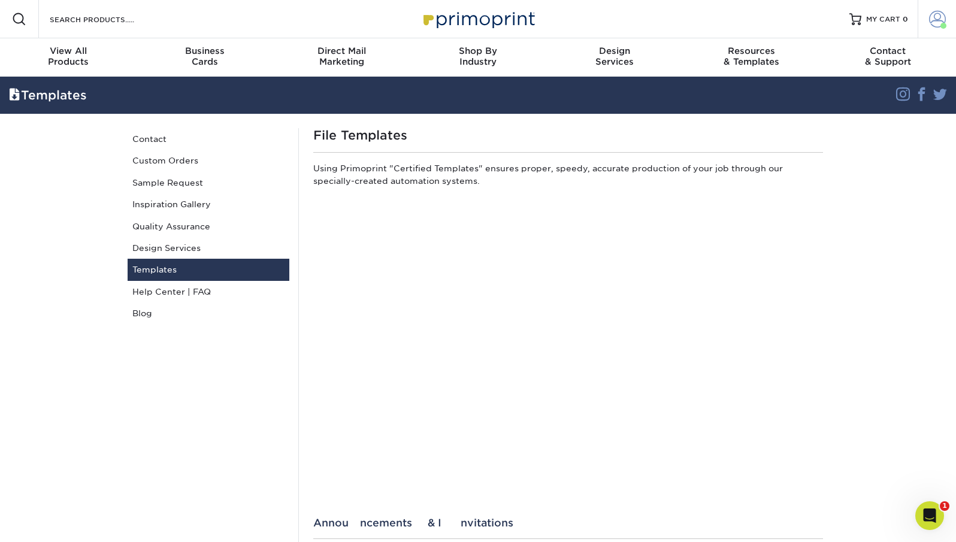
click at [929, 17] on span at bounding box center [937, 19] width 17 height 17
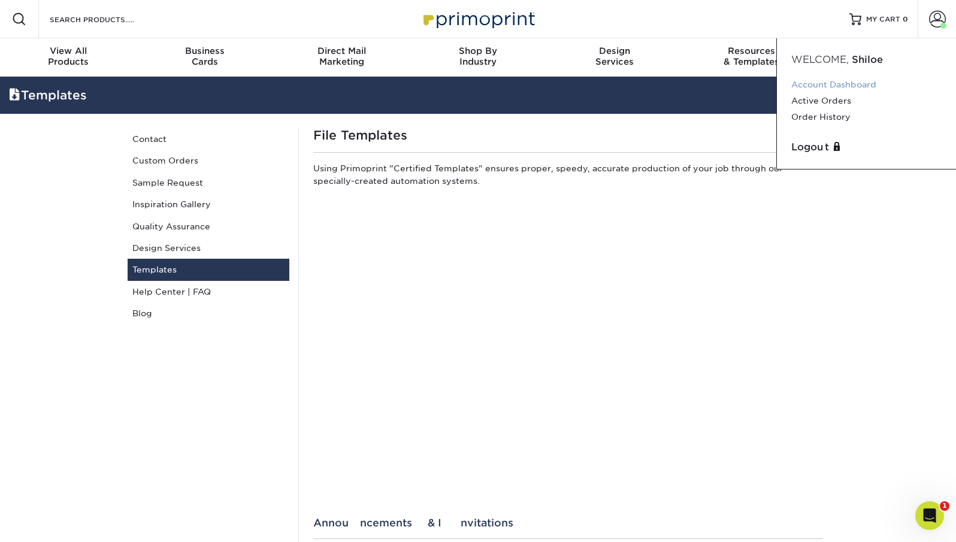
click at [812, 86] on link "Account Dashboard" at bounding box center [866, 85] width 150 height 16
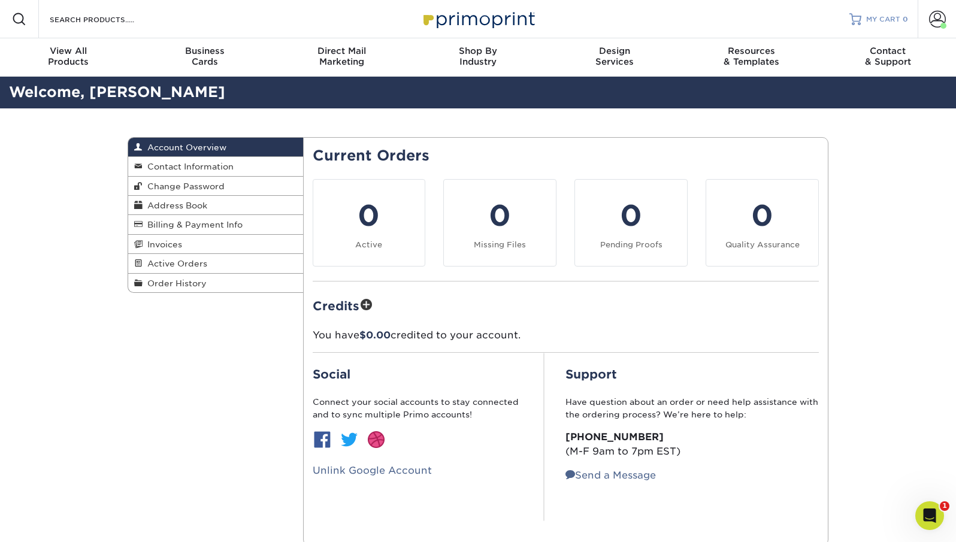
click at [866, 19] on span "MY CART" at bounding box center [883, 19] width 34 height 10
